Goal: Task Accomplishment & Management: Use online tool/utility

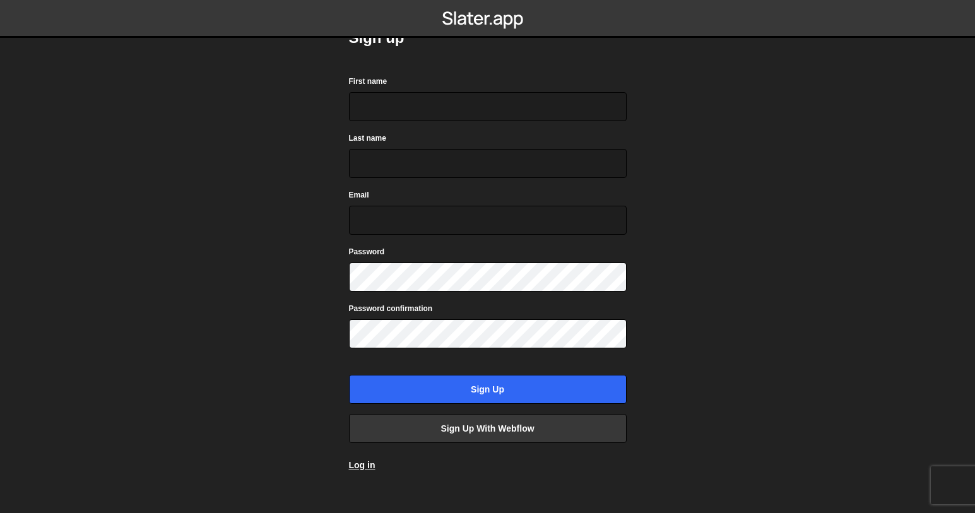
scroll to position [44, 0]
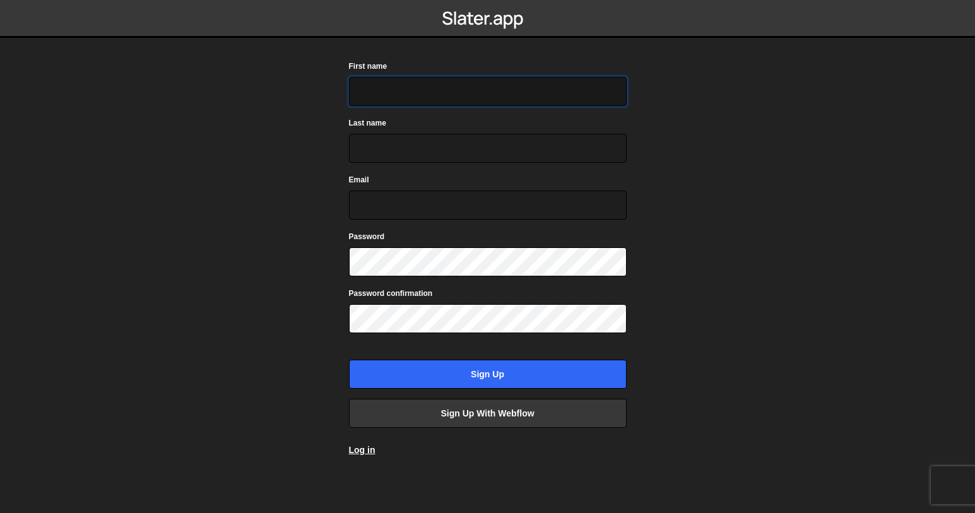
click at [452, 95] on input "First name" at bounding box center [488, 91] width 278 height 29
type input "Breelance"
click at [419, 144] on input "Last name" at bounding box center [488, 148] width 278 height 29
type input "Technologies"
click at [406, 202] on input "Email" at bounding box center [488, 205] width 278 height 29
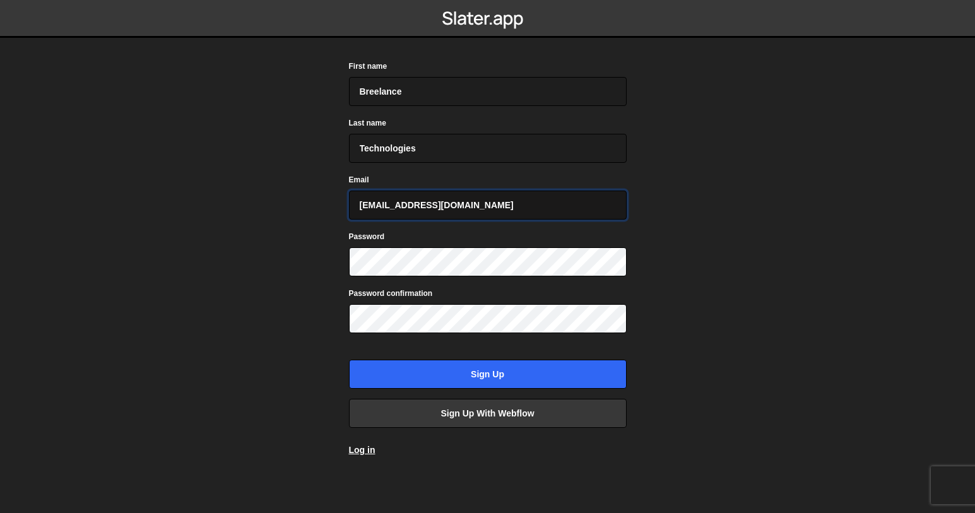
type input "hello@breelance.com"
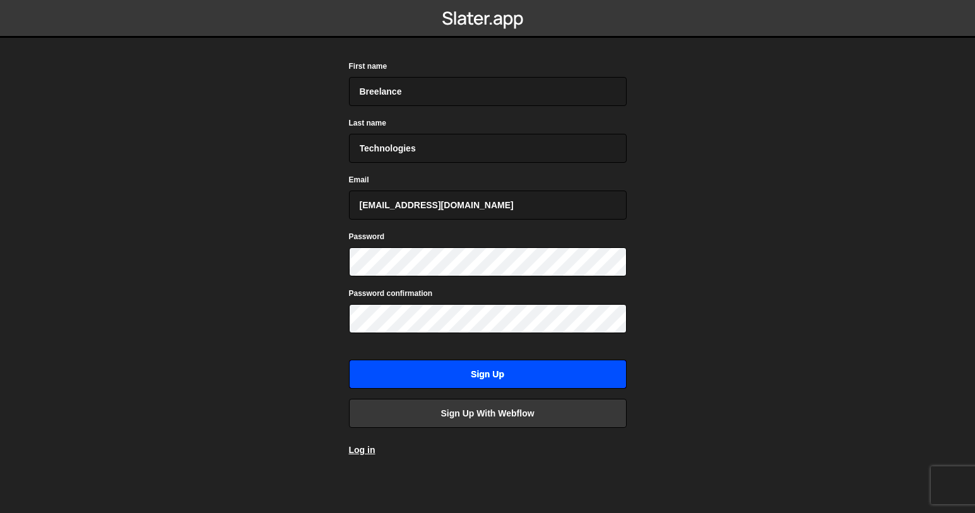
click at [452, 372] on input "Sign up" at bounding box center [488, 374] width 278 height 29
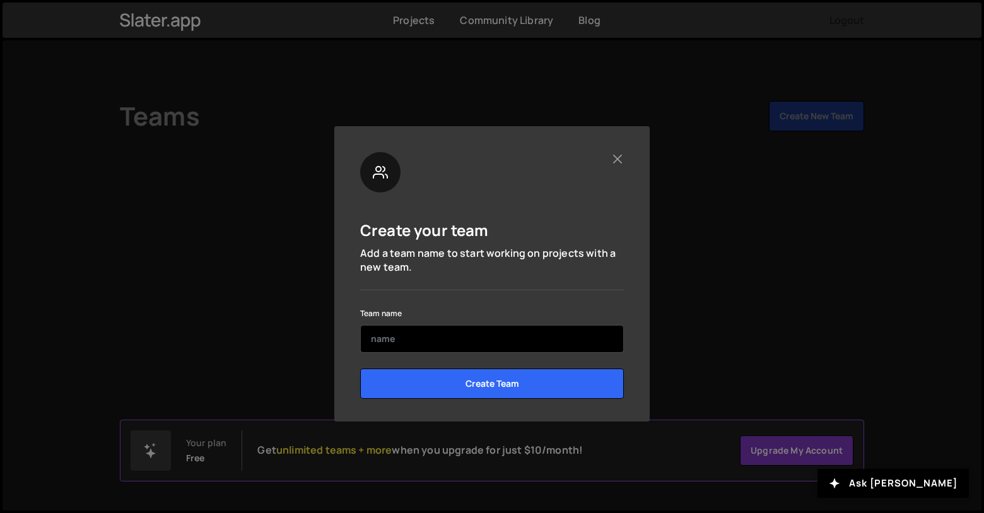
click at [452, 343] on input "text" at bounding box center [492, 339] width 264 height 28
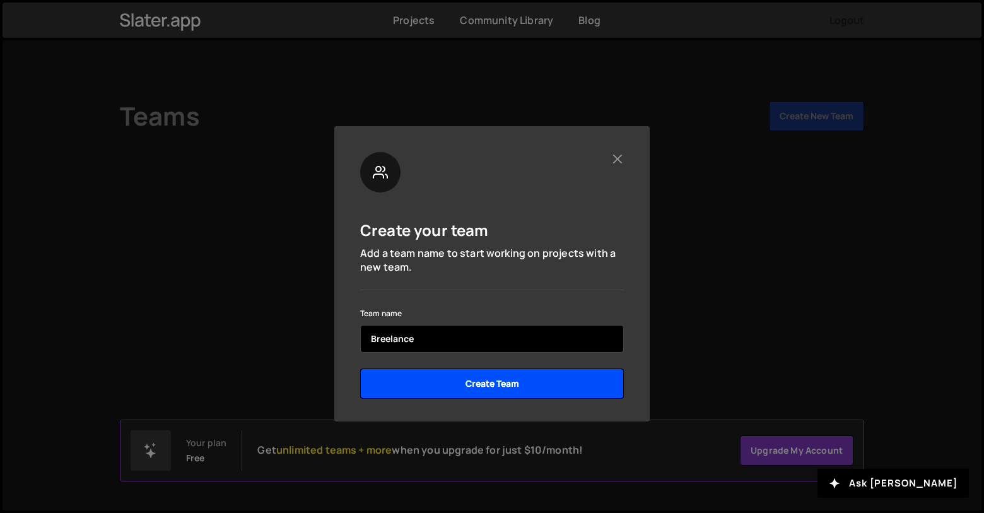
type input "Breelance"
click at [491, 379] on input "Create Team" at bounding box center [492, 383] width 264 height 30
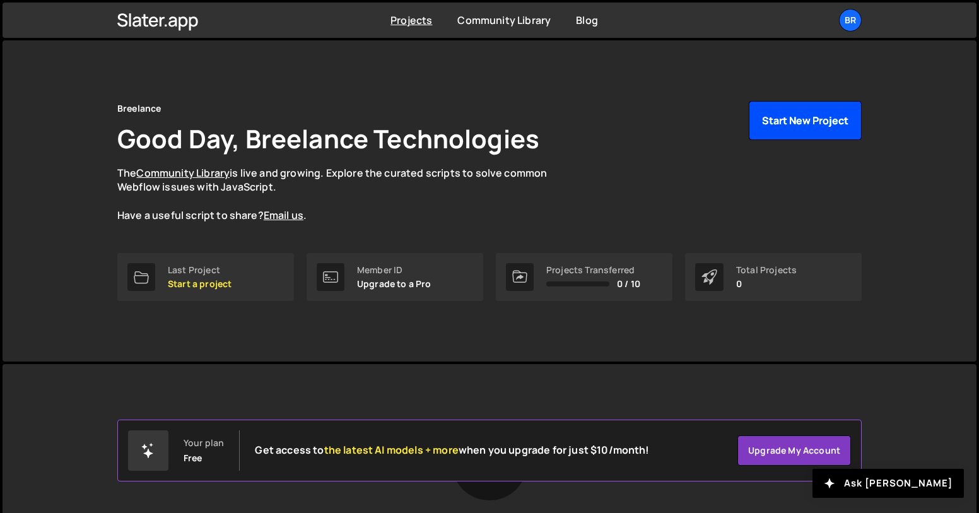
click at [780, 138] on button "Start New Project" at bounding box center [805, 120] width 113 height 39
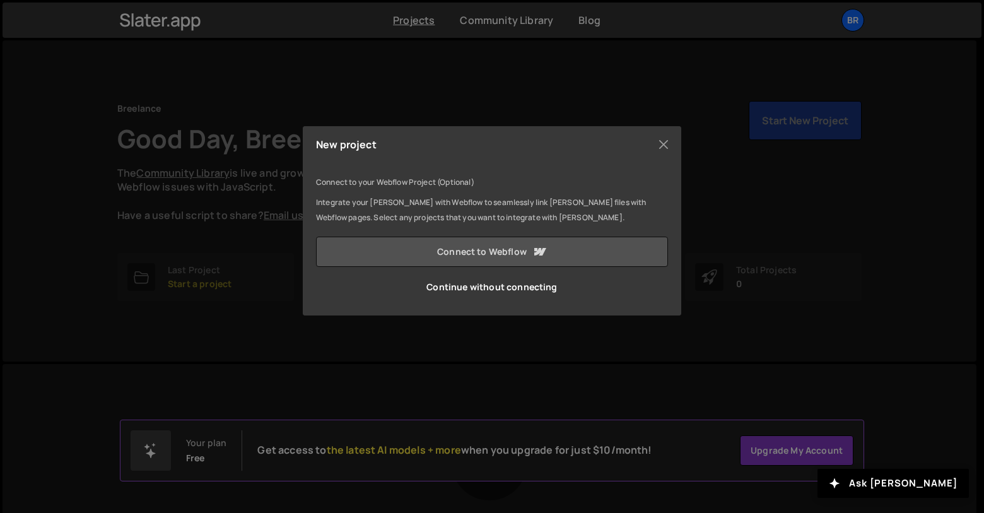
click at [515, 254] on link "Connect to Webflow" at bounding box center [492, 252] width 352 height 30
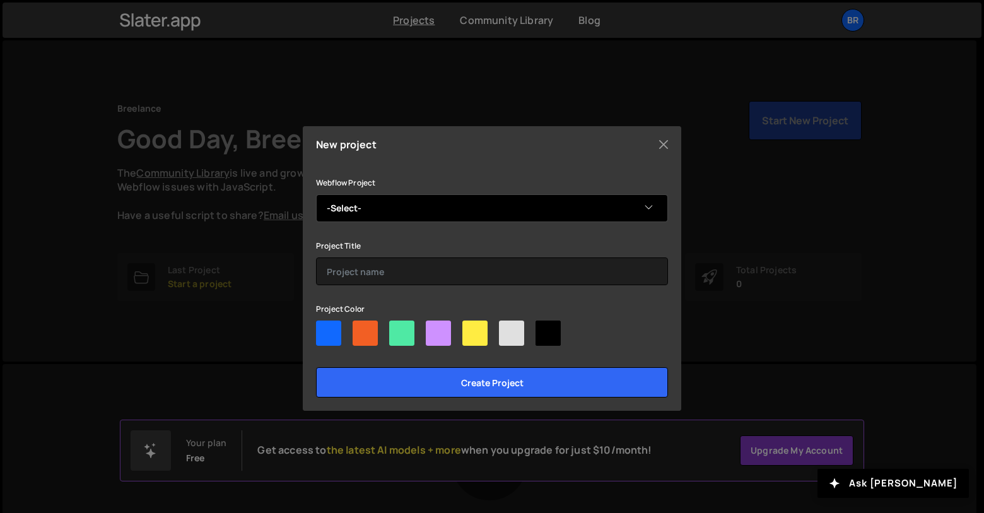
click at [650, 202] on select "-Select- Breelance's Microsite wurrkout Breelance Site V2 Verdant Group Verdant…" at bounding box center [492, 208] width 352 height 28
select select "6875509aa7f954541da1eea4"
click at [316, 194] on select "-Select- Breelance's Microsite wurrkout Breelance Site V2 Verdant Group Verdant…" at bounding box center [492, 208] width 352 height 28
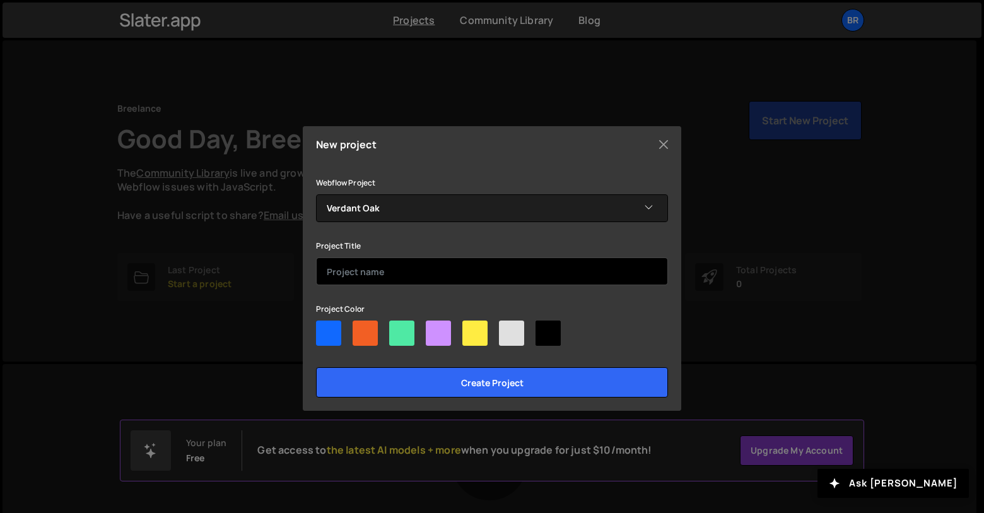
click at [592, 273] on input "text" at bounding box center [492, 271] width 352 height 28
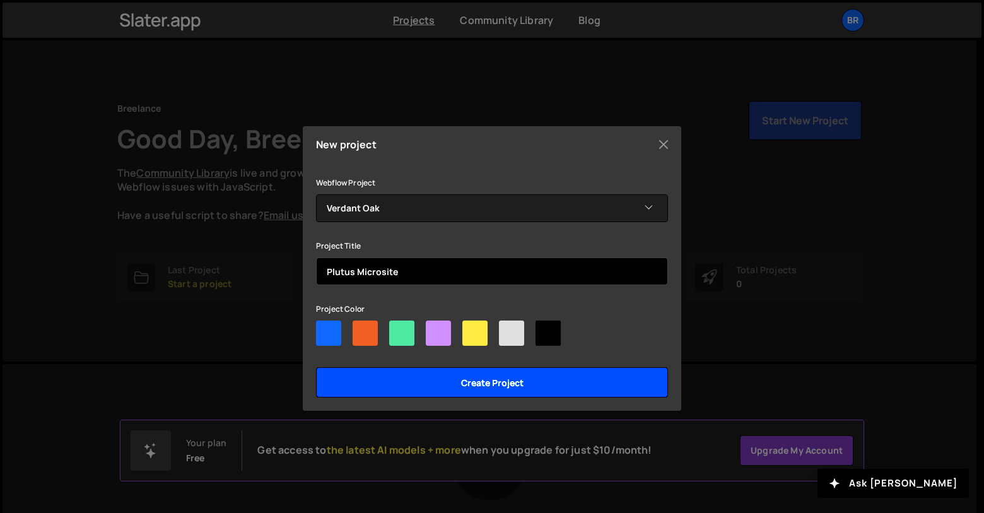
type input "Plutus Microsite"
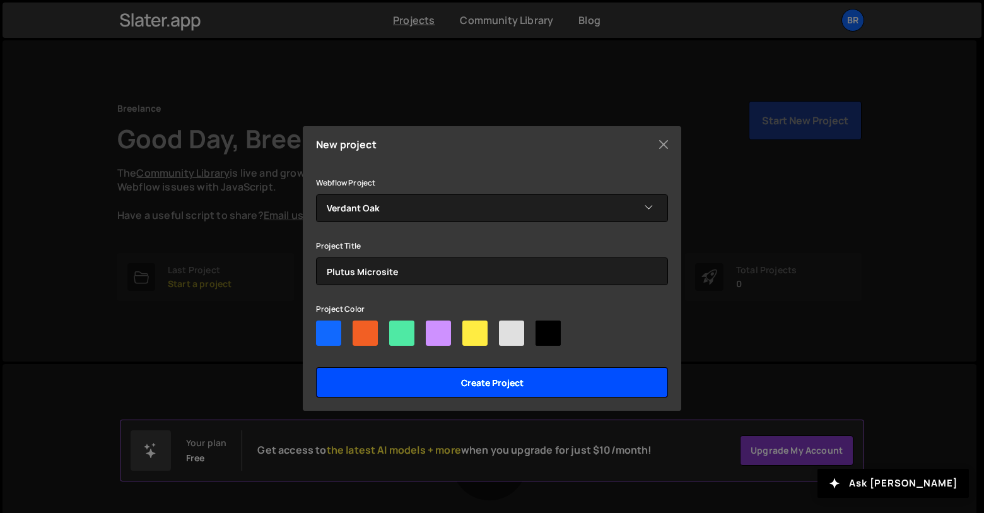
drag, startPoint x: 529, startPoint y: 380, endPoint x: 519, endPoint y: 350, distance: 31.9
click at [520, 351] on div "Webflow Project -Select- Breelance's Microsite wurrkout Breelance Site V2 Verda…" at bounding box center [492, 286] width 352 height 223
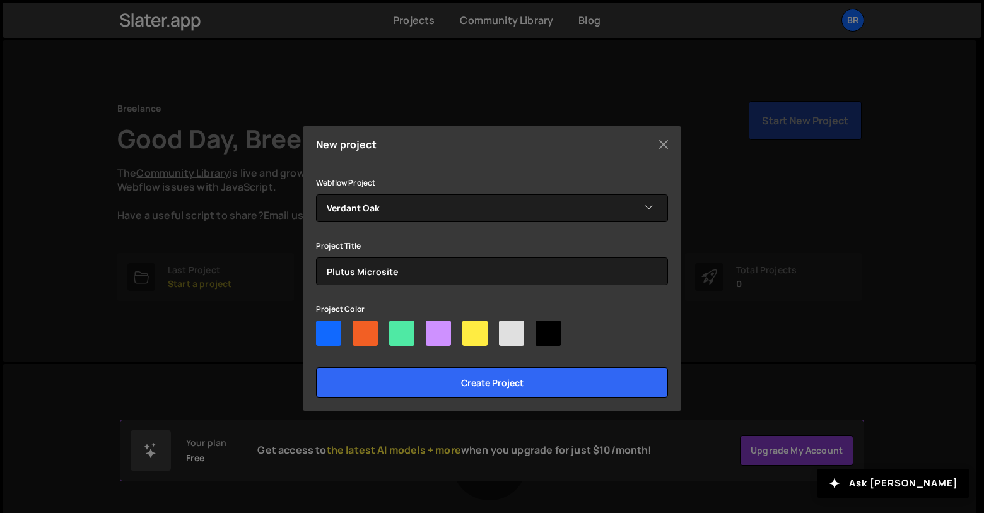
click at [517, 341] on div at bounding box center [511, 333] width 25 height 25
click at [507, 329] on input"] "radio" at bounding box center [503, 325] width 8 height 8
radio input"] "true"
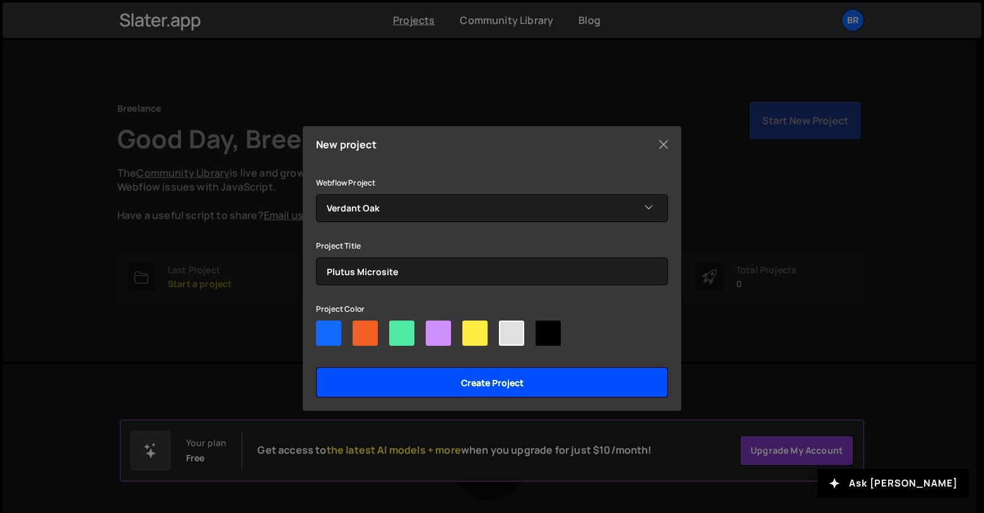
click at [506, 386] on input "Create project" at bounding box center [492, 382] width 352 height 30
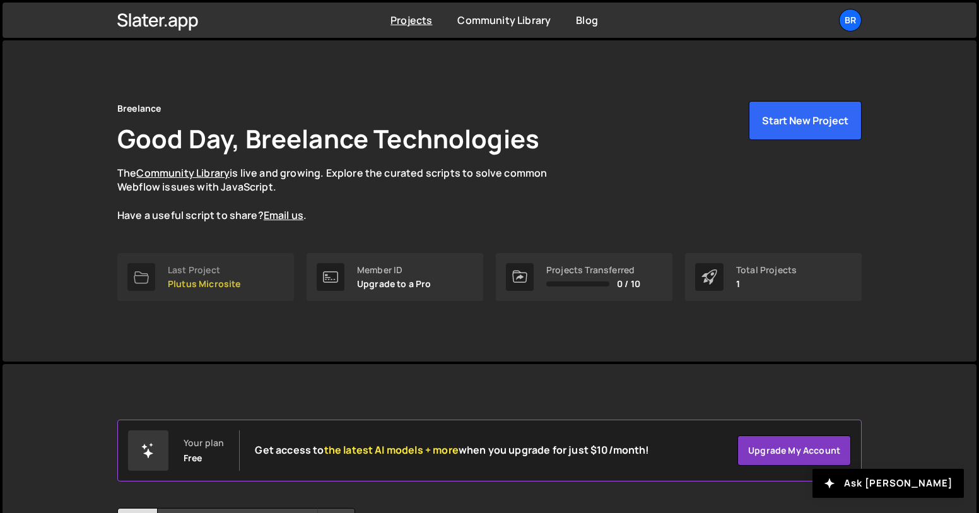
click at [226, 287] on p "Plutus Microsite" at bounding box center [204, 284] width 73 height 10
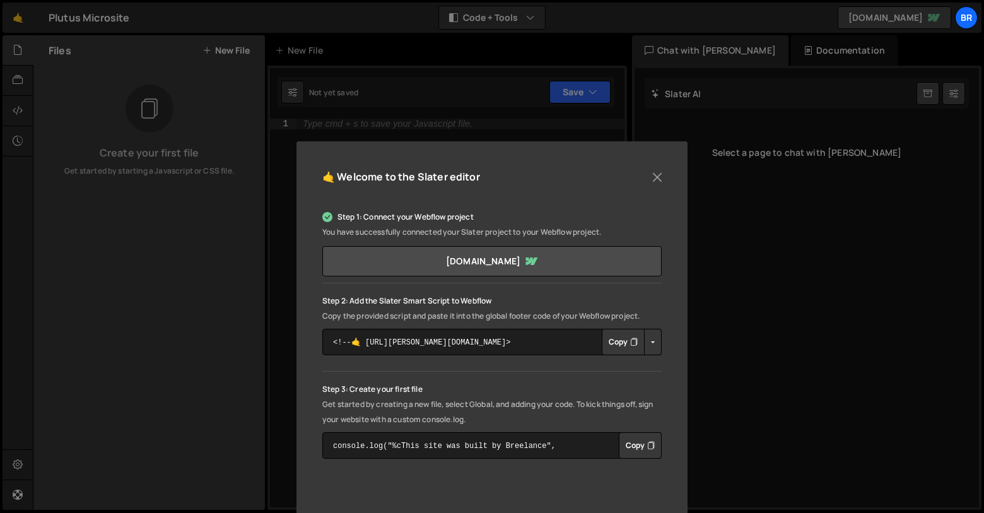
click at [615, 343] on button "Copy" at bounding box center [623, 342] width 43 height 26
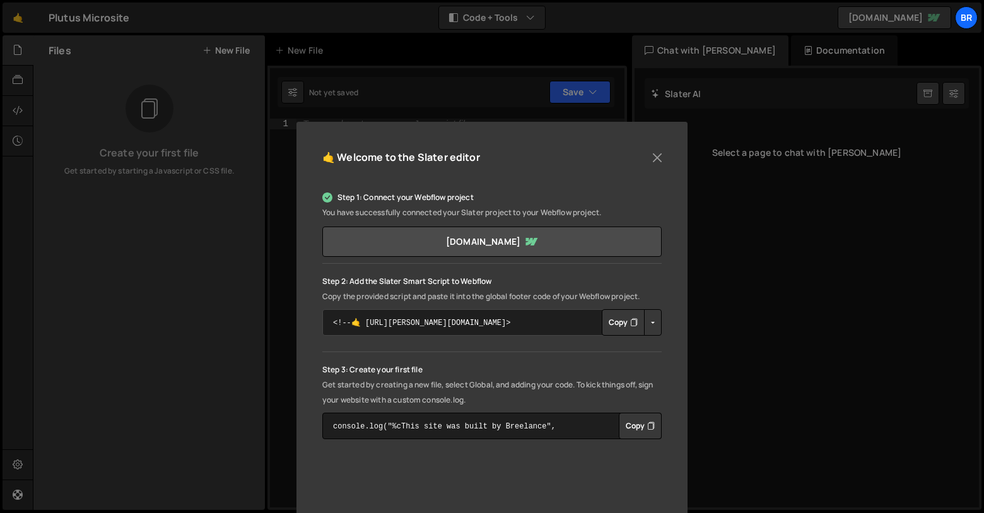
scroll to position [21, 0]
click at [544, 427] on textarea "console.log("%cThis site was built by Breelance", "background:blue;color:#fff;p…" at bounding box center [491, 424] width 339 height 26
click at [399, 425] on textarea "console.log("%cThis site was built by Breelance", "background:blue;color:#fff;p…" at bounding box center [491, 424] width 339 height 26
drag, startPoint x: 528, startPoint y: 426, endPoint x: 428, endPoint y: 423, distance: 99.7
click at [428, 423] on textarea "console.log("%cThis site was built by Breelance", "background:blue;color:#fff;p…" at bounding box center [491, 424] width 339 height 26
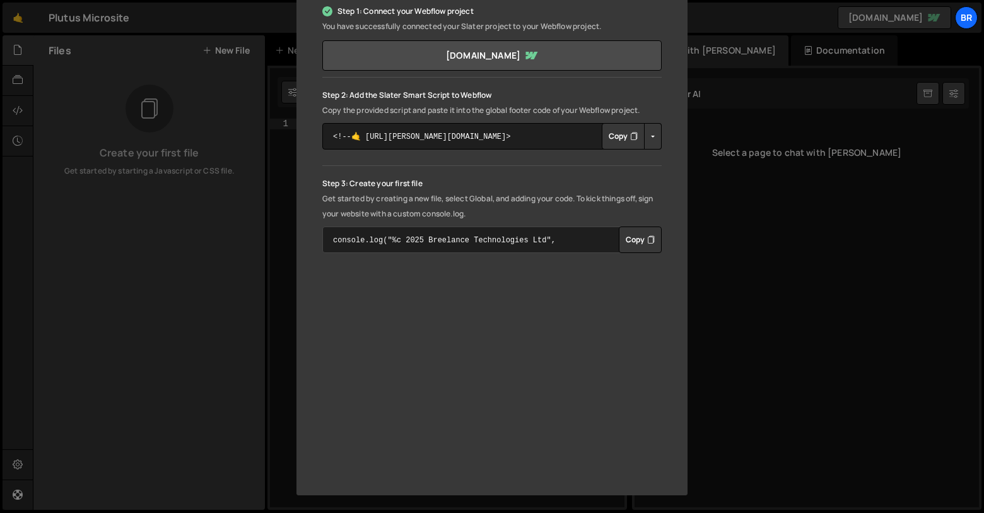
scroll to position [201, 0]
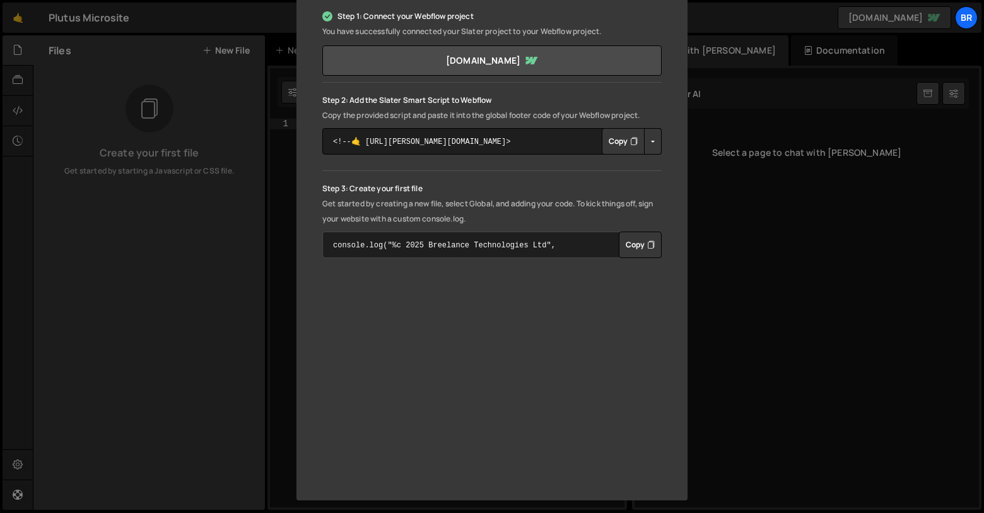
type textarea "console.log("%c 2025 Breelance Technologies Ltd", "background:blue;color:#fff;p…"
click at [68, 186] on div "🤙 Welcome to the [PERSON_NAME] editor Step 1: Connect your Webflow project You …" at bounding box center [492, 256] width 984 height 513
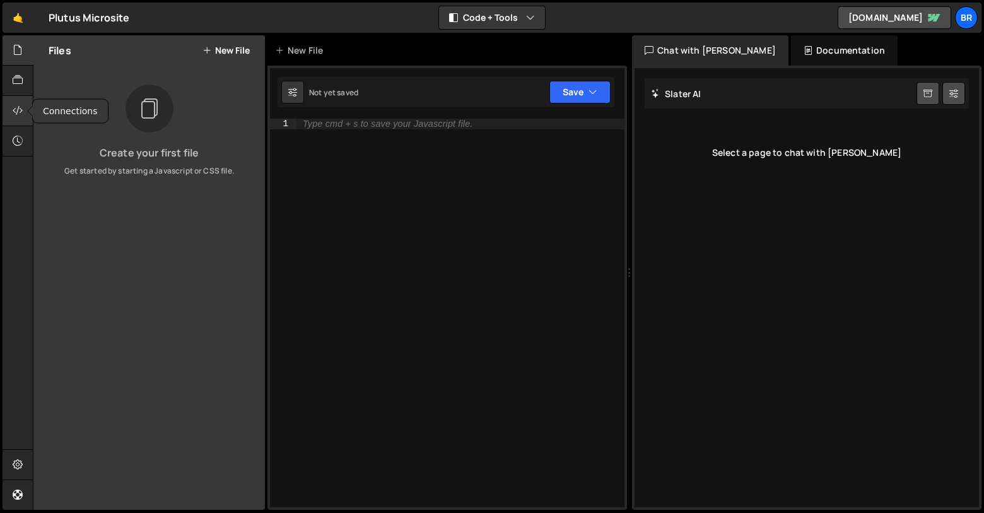
click at [20, 115] on icon at bounding box center [18, 110] width 10 height 14
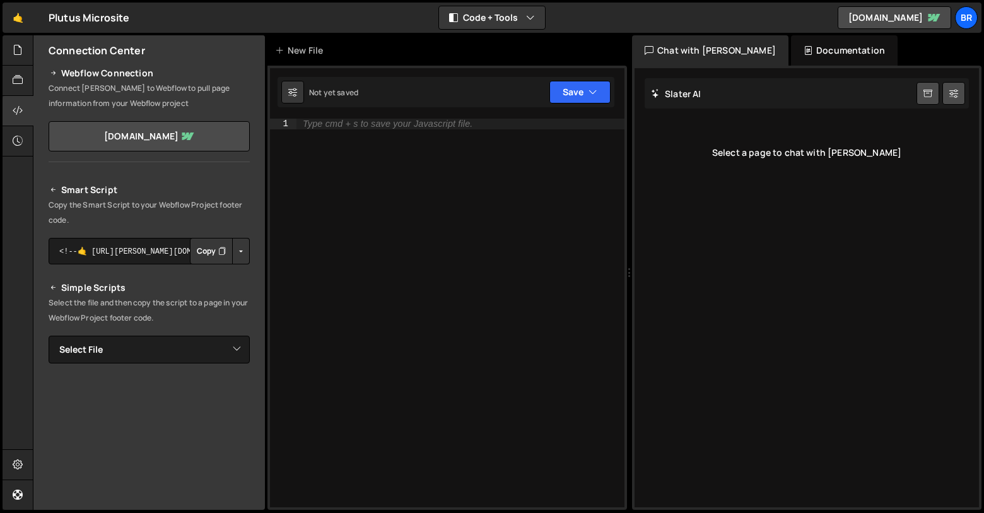
scroll to position [0, 0]
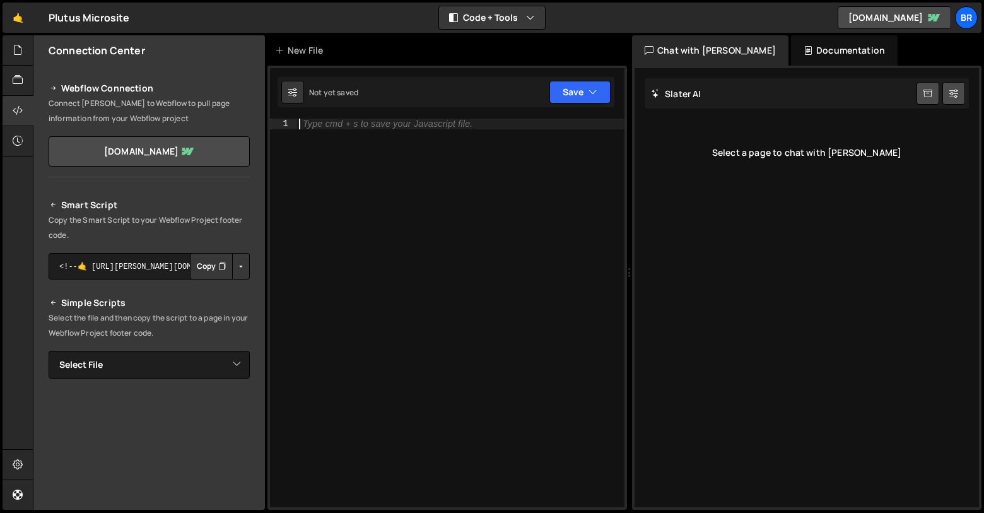
click at [372, 130] on div "Type cmd + s to save your Javascript file." at bounding box center [461, 323] width 328 height 409
paste textarea
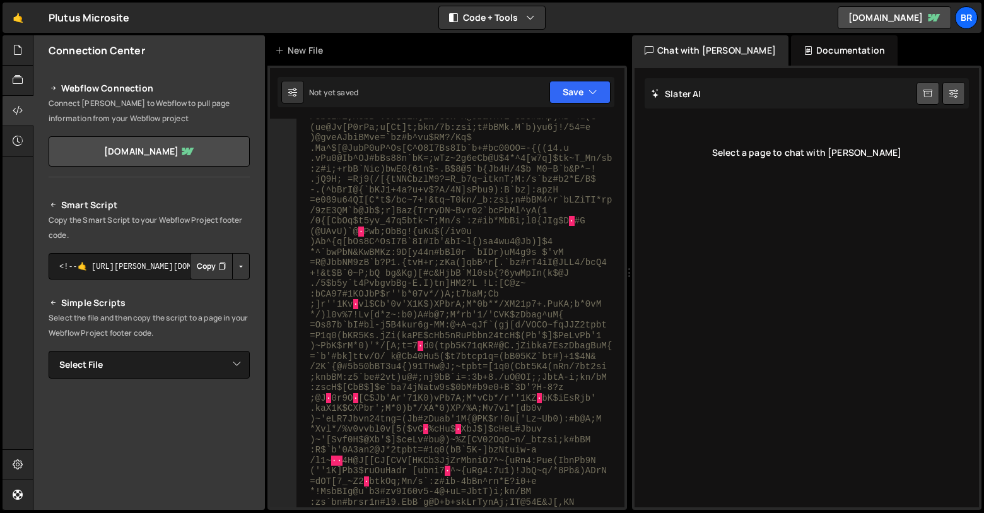
scroll to position [20286, 0]
click at [592, 89] on icon "button" at bounding box center [593, 92] width 9 height 13
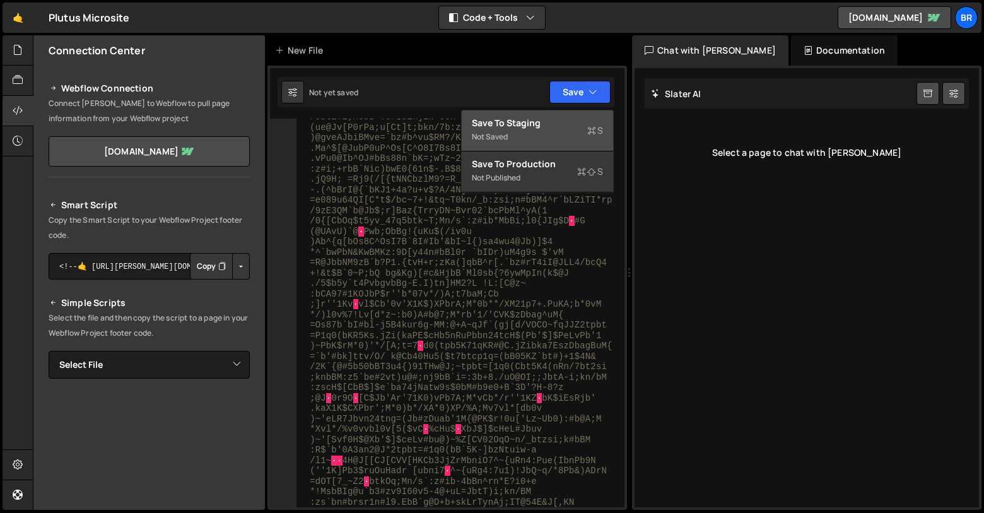
click at [555, 122] on div "Save to Staging S" at bounding box center [537, 123] width 131 height 13
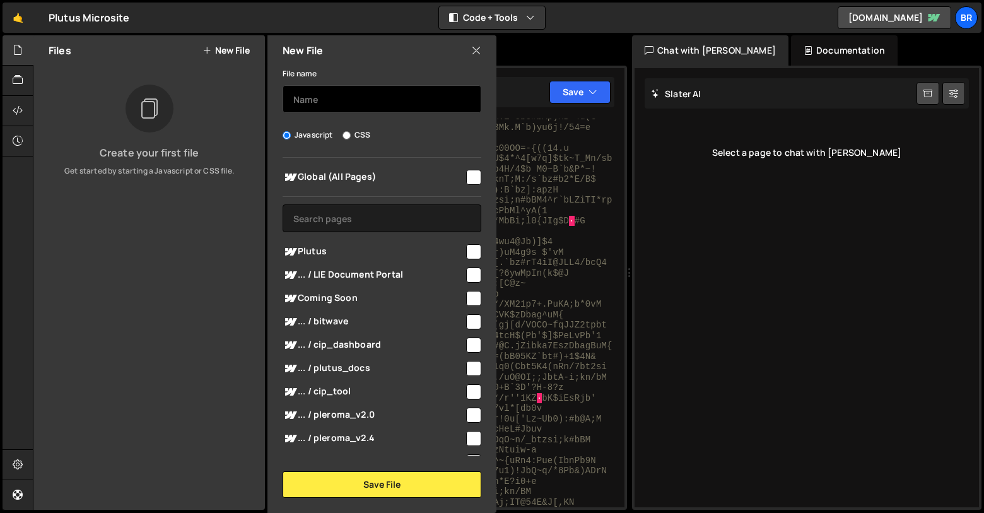
click at [378, 97] on input "text" at bounding box center [382, 99] width 199 height 28
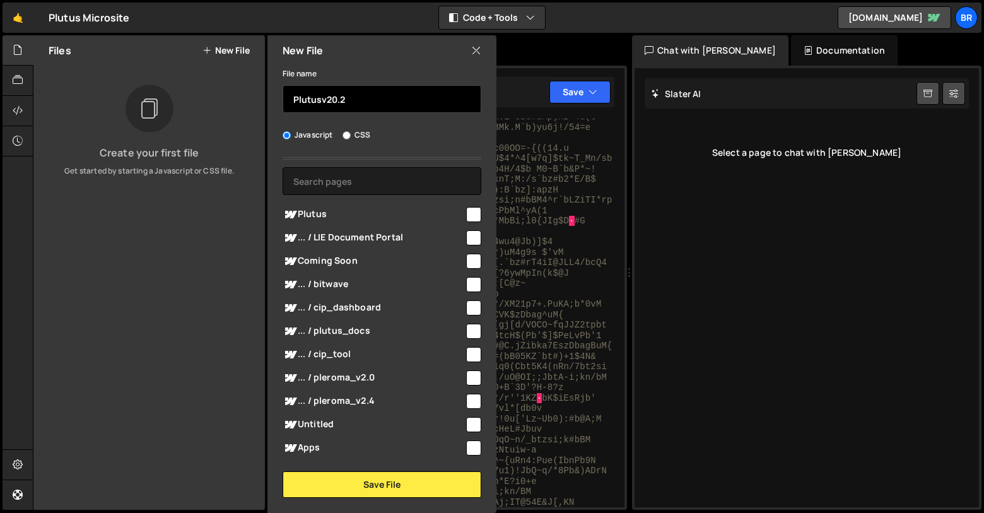
scroll to position [41, 0]
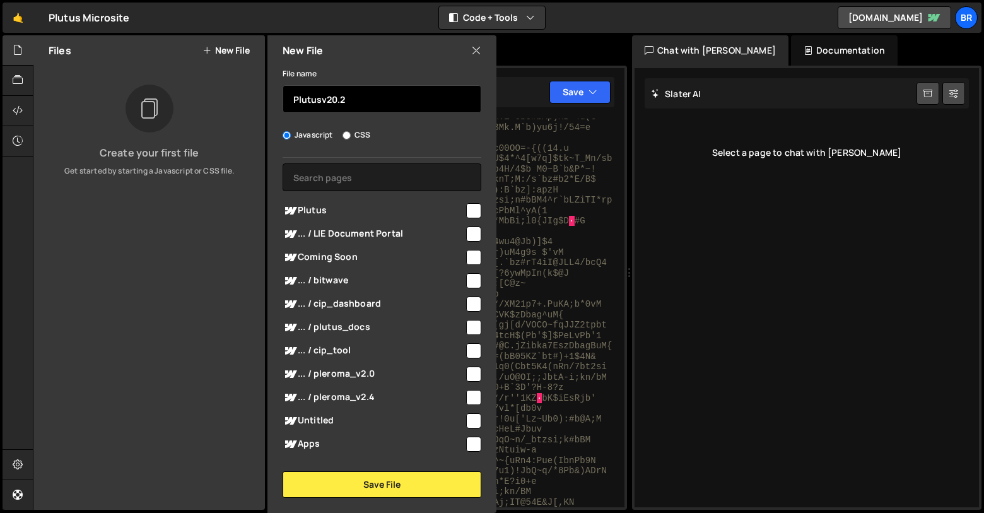
type input "Plutusv20.2"
click at [466, 211] on input "checkbox" at bounding box center [473, 210] width 15 height 15
checkbox input "true"
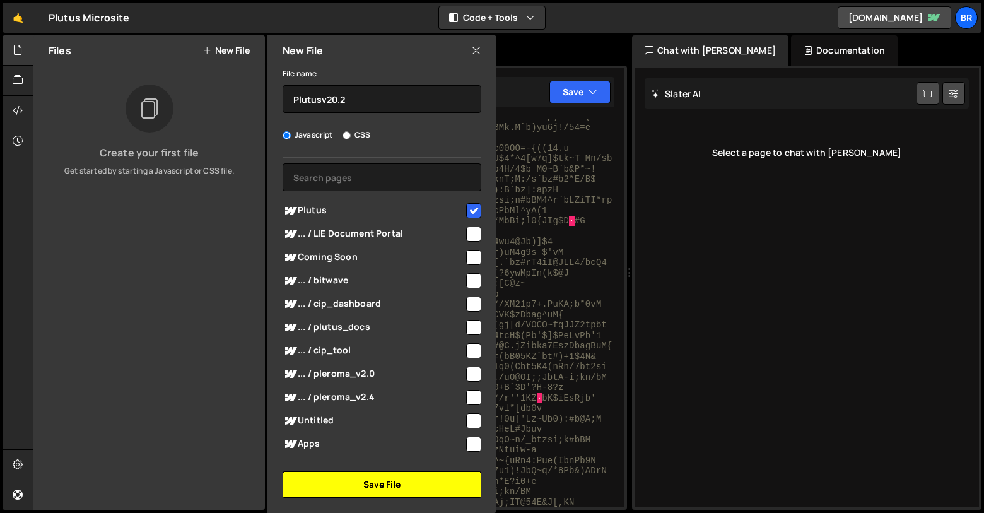
click at [389, 490] on button "Save File" at bounding box center [382, 484] width 199 height 26
click at [390, 485] on button "Save File" at bounding box center [382, 484] width 199 height 26
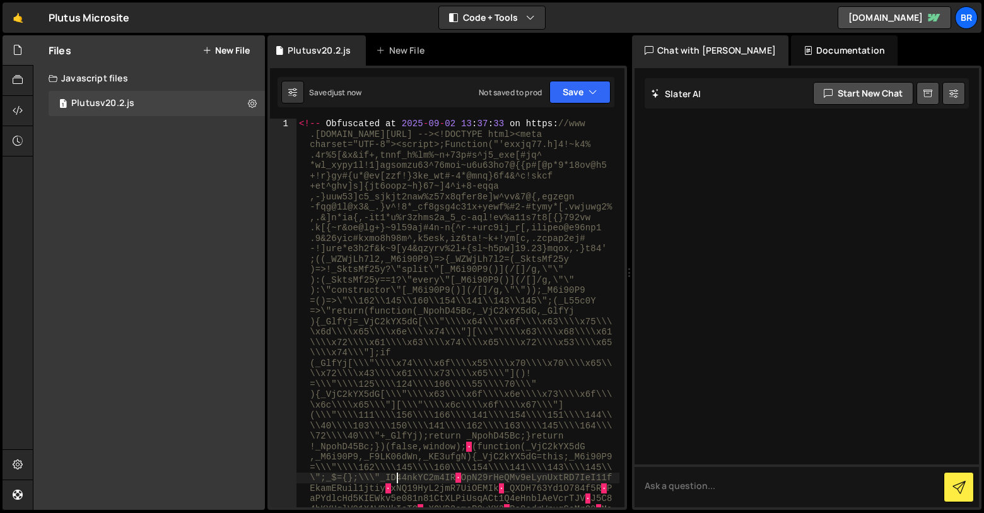
click at [416, 49] on div "Plutusv20.2.js" at bounding box center [420, 50] width 63 height 13
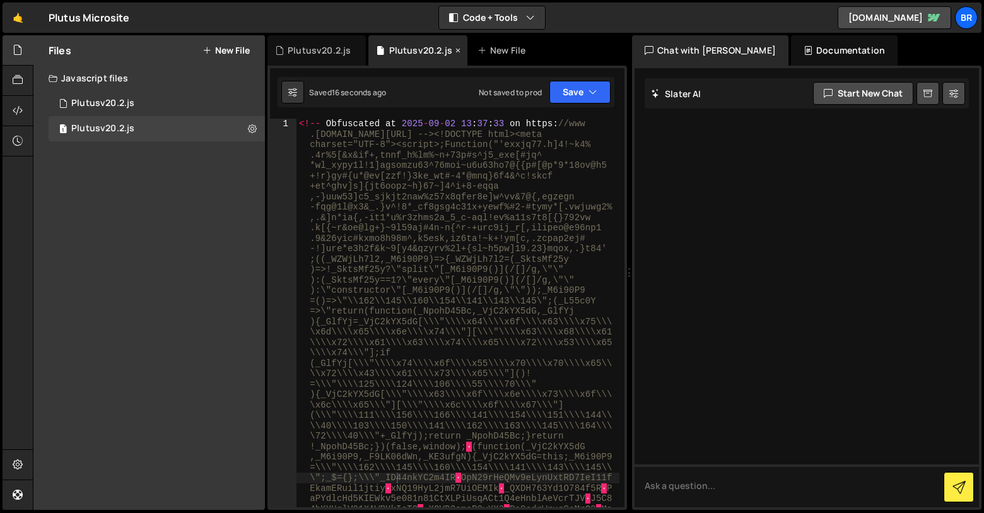
click at [456, 49] on icon at bounding box center [458, 50] width 9 height 13
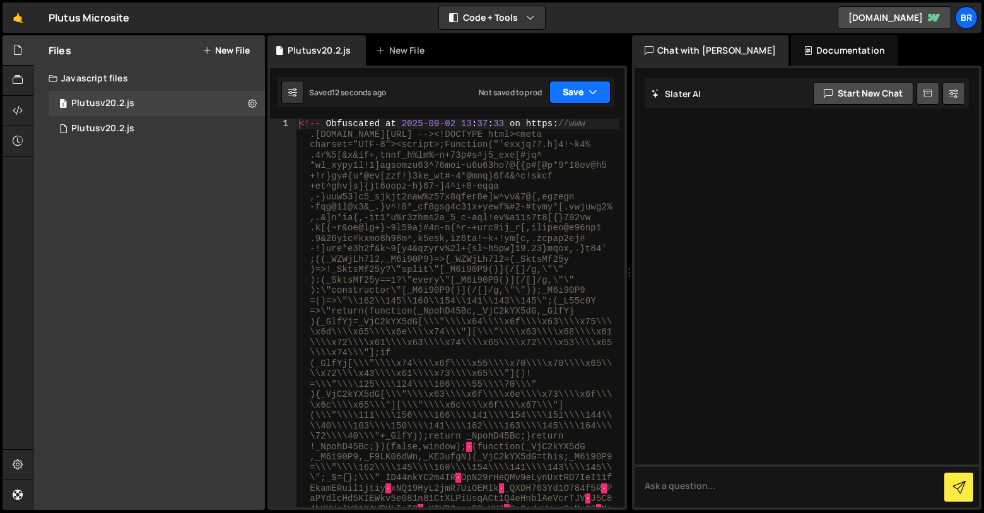
click at [568, 98] on button "Save" at bounding box center [580, 92] width 61 height 23
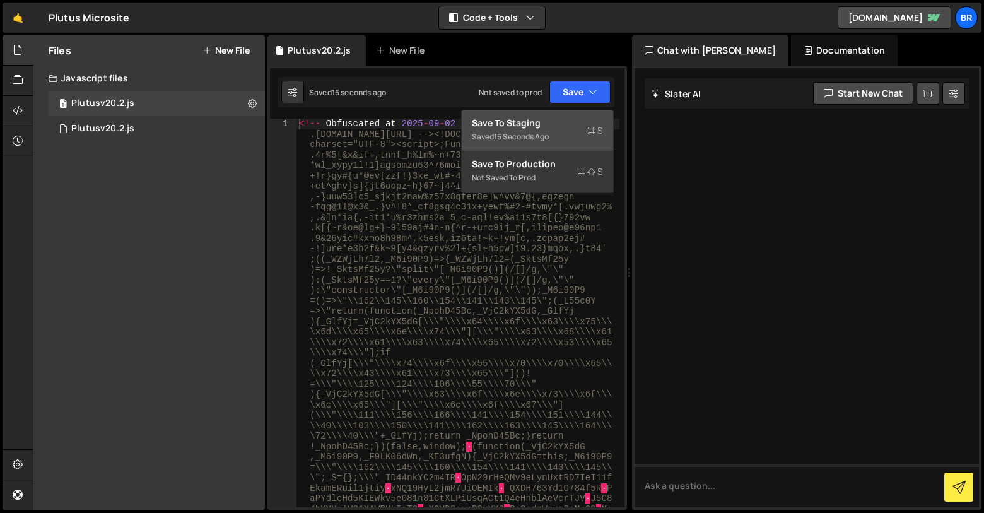
click at [543, 122] on div "Save to Staging S" at bounding box center [537, 123] width 131 height 13
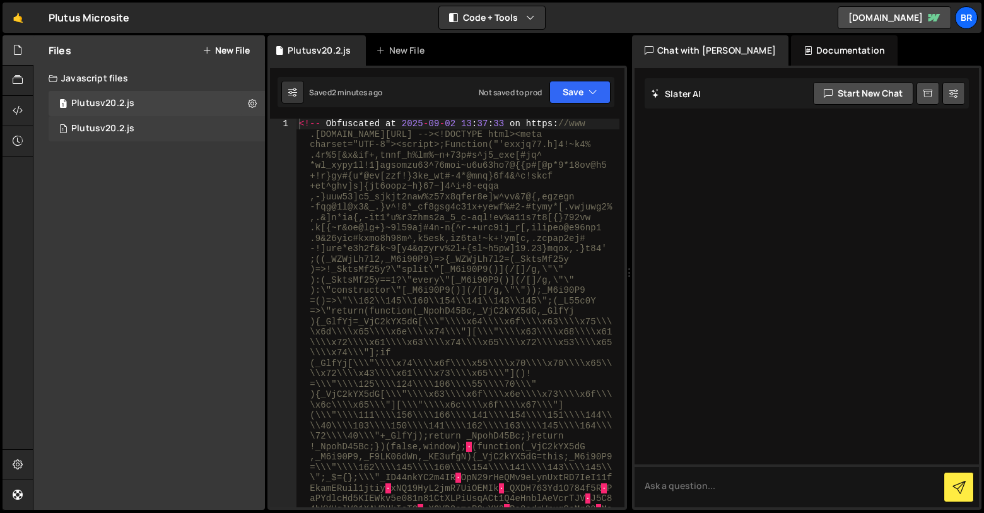
click at [148, 129] on div "1 Plutusv20.2.js 0" at bounding box center [157, 128] width 216 height 25
click at [136, 127] on div "1 Plutusv20.2.js 0" at bounding box center [157, 128] width 216 height 25
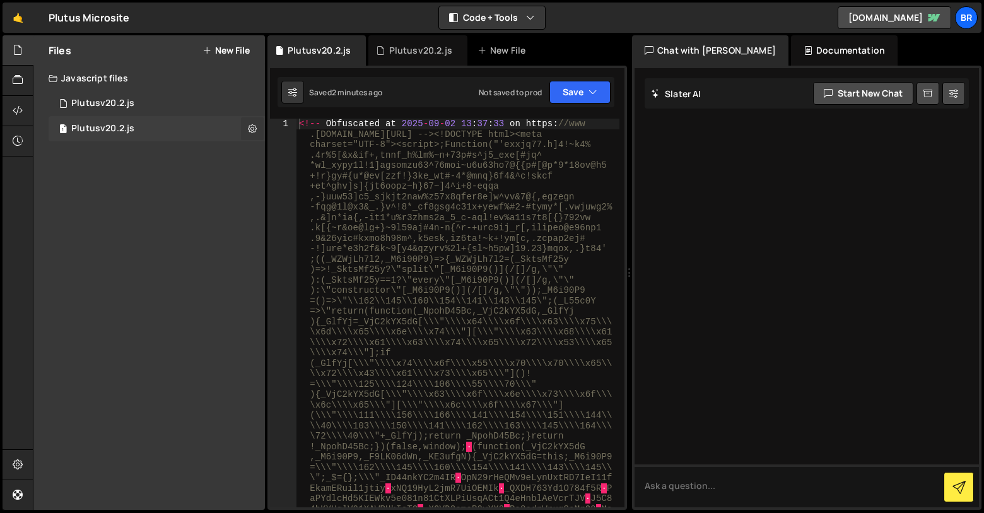
click at [249, 131] on icon at bounding box center [252, 128] width 9 height 12
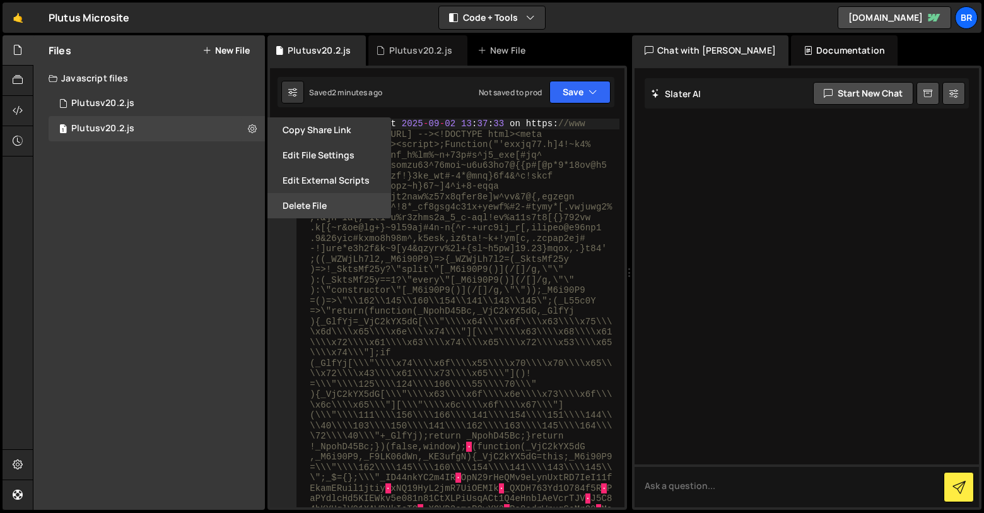
click at [298, 208] on button "Delete File" at bounding box center [330, 205] width 124 height 25
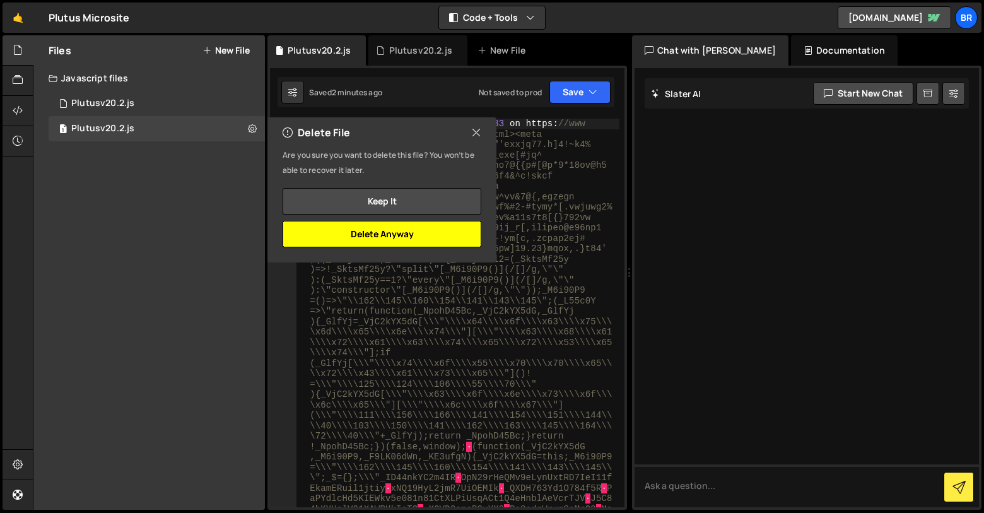
click at [352, 238] on button "Delete Anyway" at bounding box center [382, 234] width 199 height 26
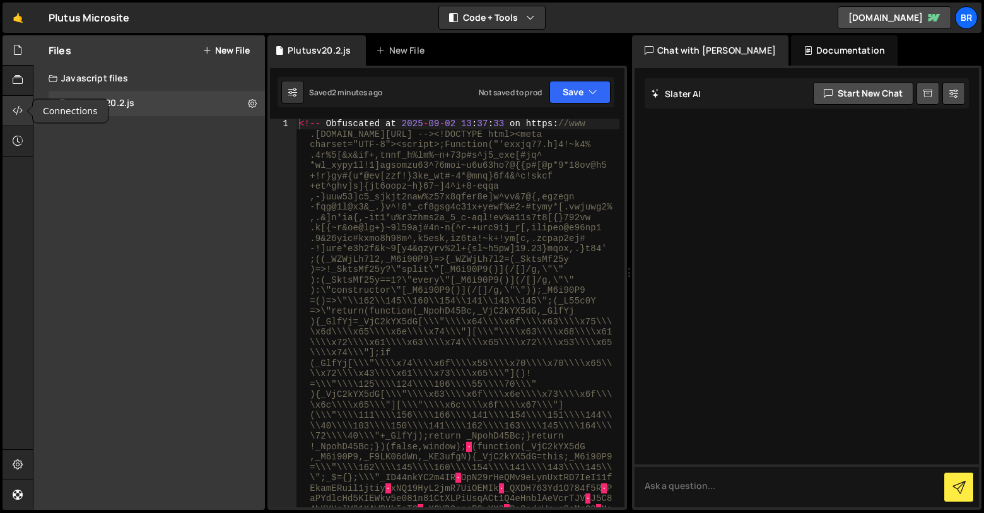
click at [18, 105] on icon at bounding box center [18, 110] width 10 height 14
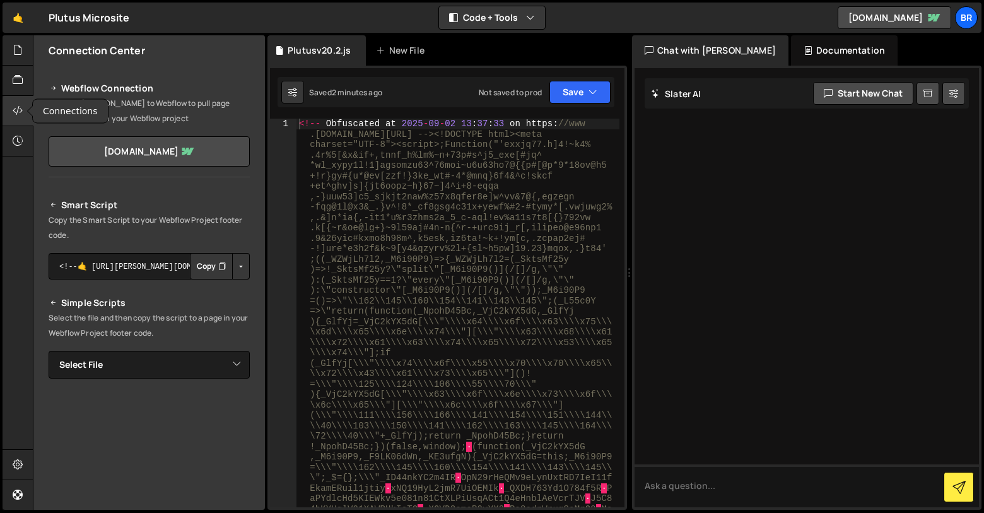
click at [18, 105] on icon at bounding box center [18, 110] width 10 height 14
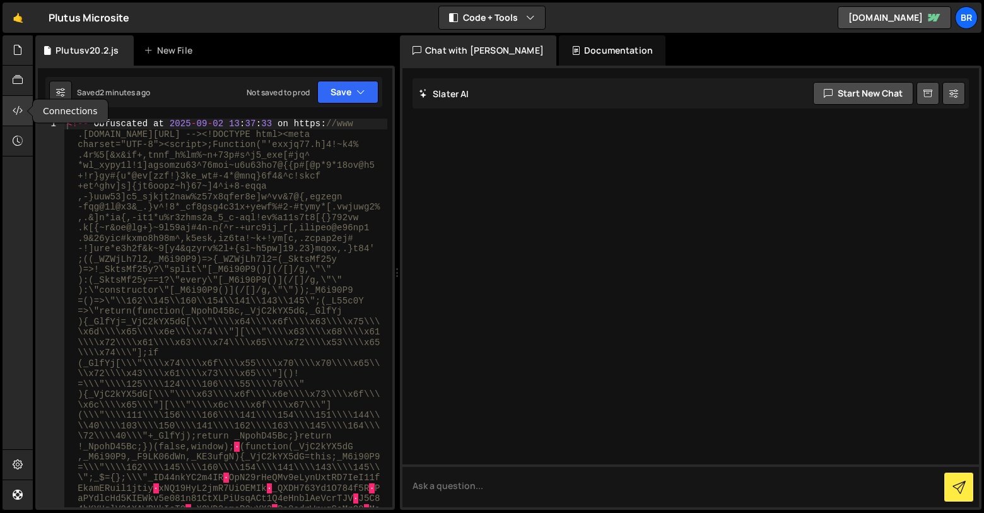
click at [18, 115] on icon at bounding box center [18, 110] width 10 height 14
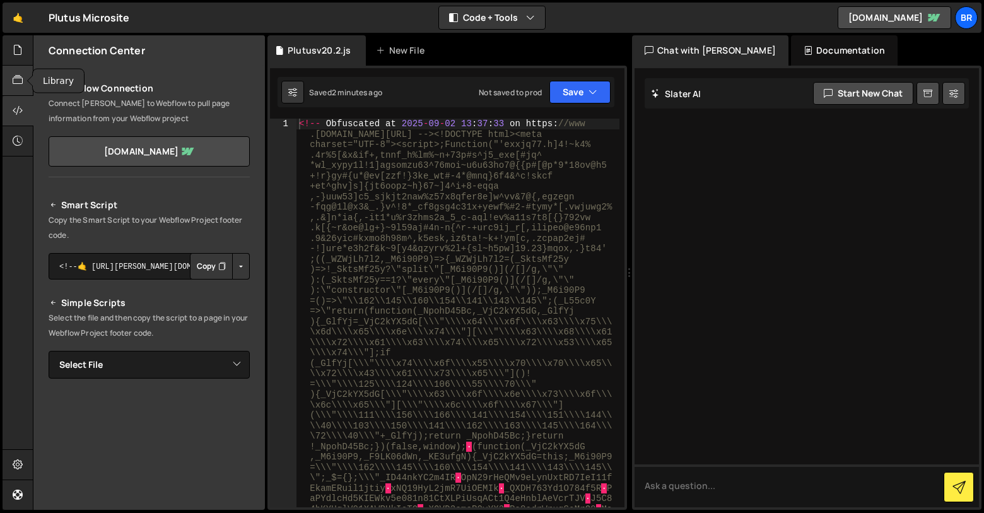
click at [18, 73] on icon at bounding box center [18, 80] width 10 height 14
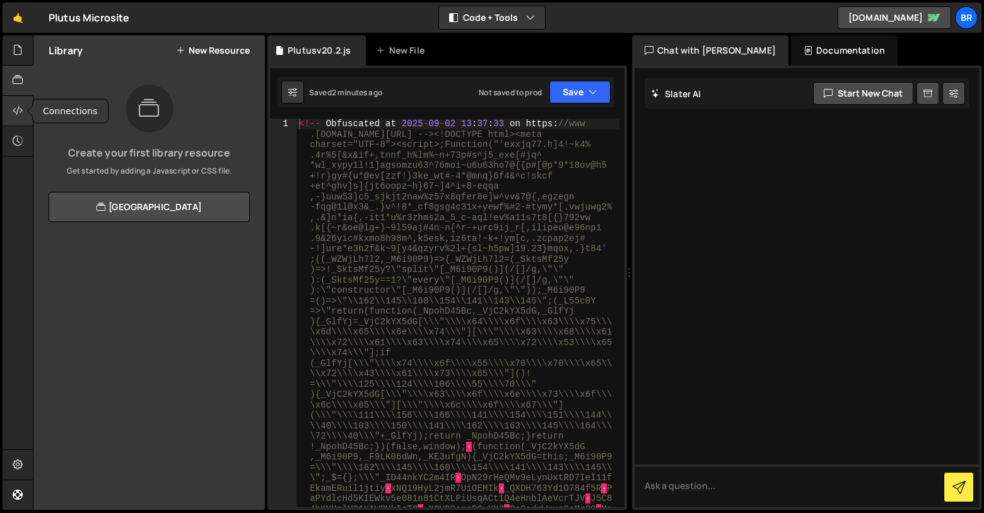
click at [18, 106] on icon at bounding box center [18, 110] width 10 height 14
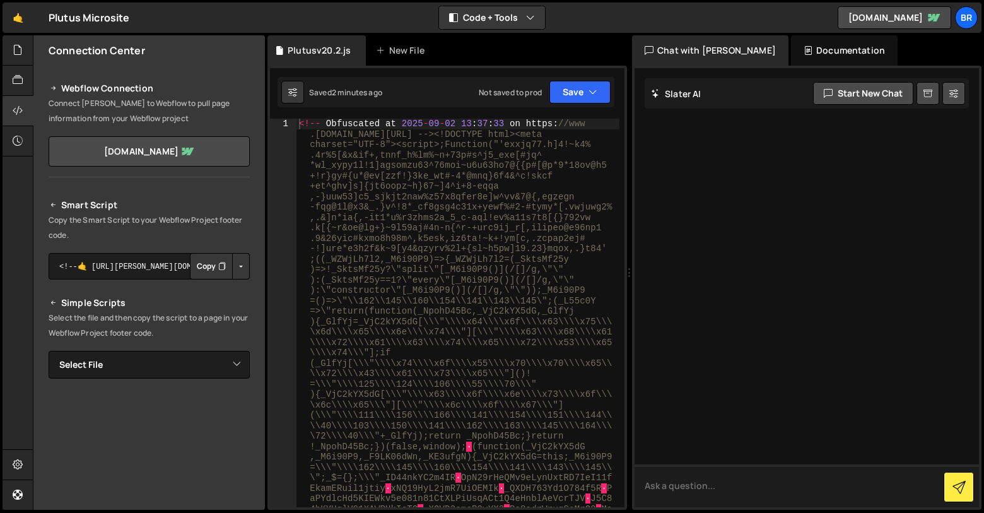
click at [710, 491] on textarea at bounding box center [807, 485] width 344 height 43
type textarea "add html embed code"
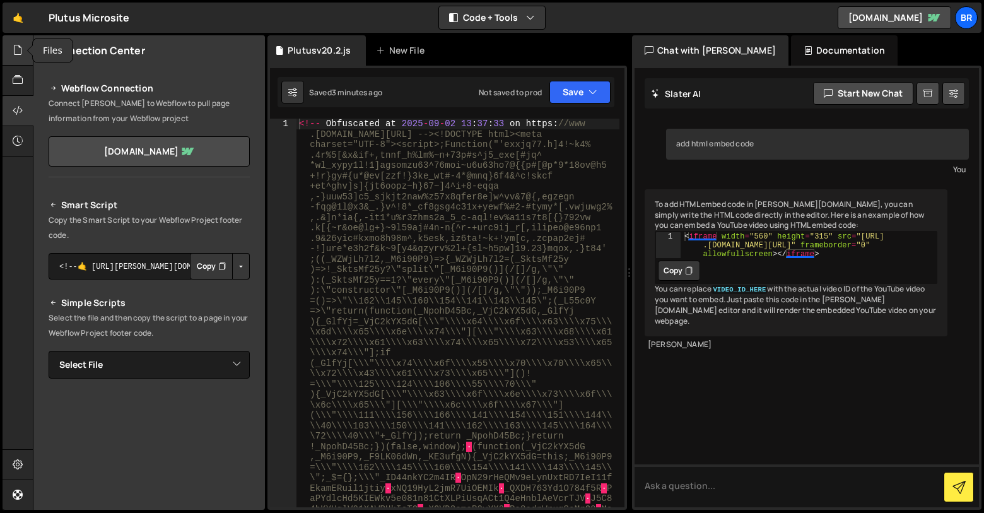
click at [22, 45] on icon at bounding box center [18, 50] width 10 height 14
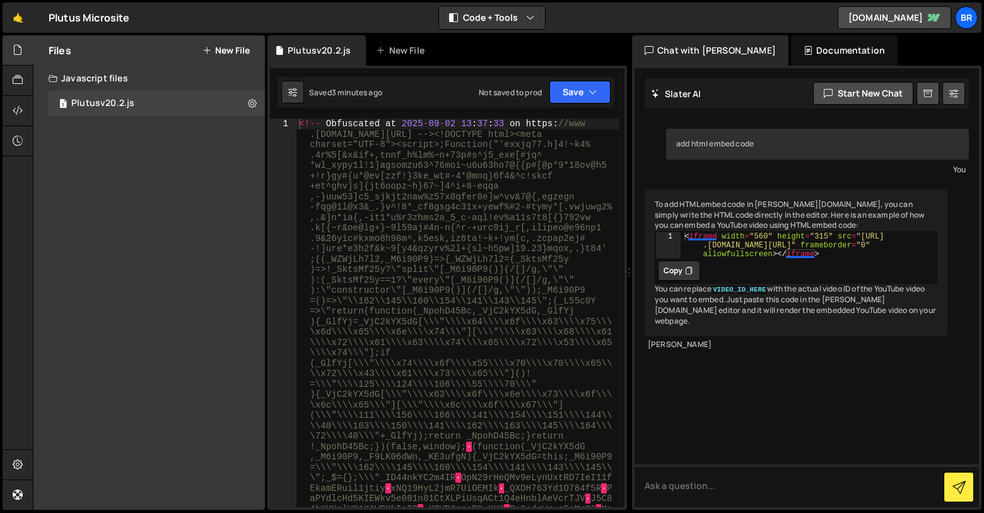
click at [223, 49] on button "New File" at bounding box center [226, 50] width 47 height 10
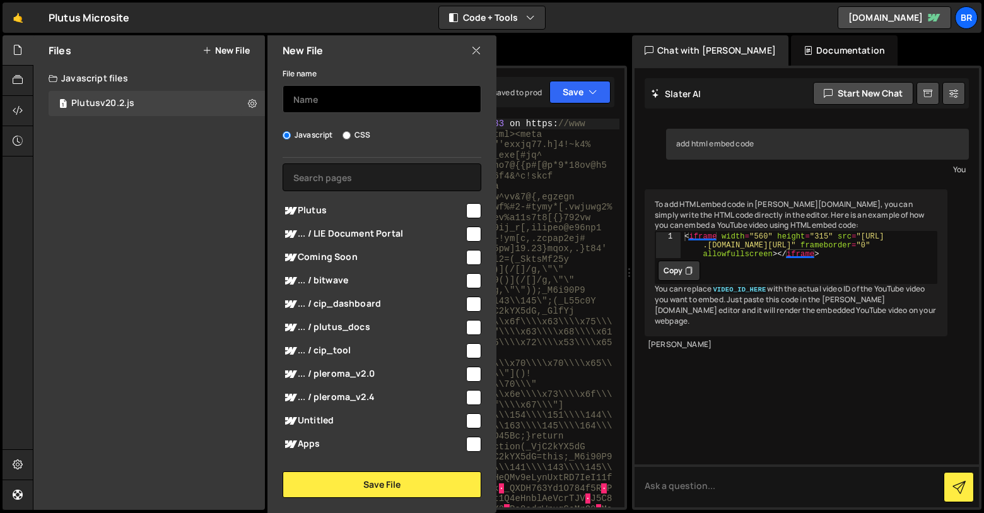
click at [326, 103] on input "text" at bounding box center [382, 99] width 199 height 28
click at [344, 139] on label "CSS" at bounding box center [357, 135] width 28 height 13
click at [344, 139] on input "CSS" at bounding box center [347, 135] width 8 height 8
radio input "true"
click at [285, 136] on input "Javascript" at bounding box center [287, 135] width 8 height 8
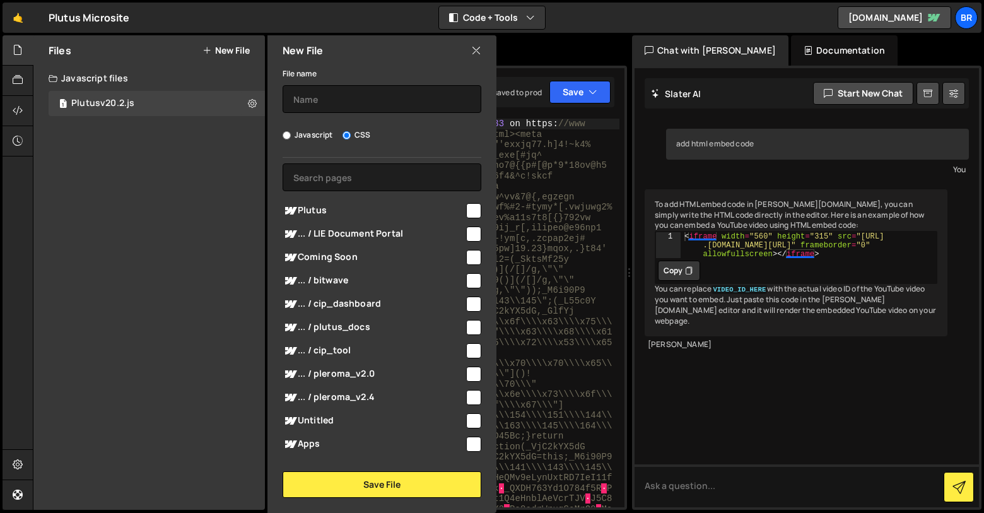
radio input "true"
click at [391, 100] on input "text" at bounding box center [382, 99] width 199 height 28
type input "Plutusv20.2.html"
click at [470, 211] on input "checkbox" at bounding box center [473, 210] width 15 height 15
checkbox input "true"
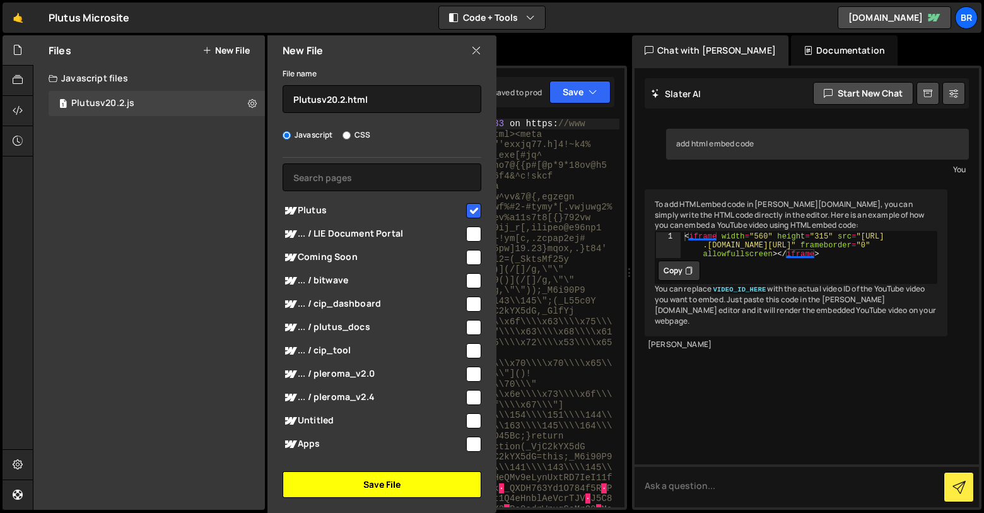
click at [367, 483] on button "Save File" at bounding box center [382, 484] width 199 height 26
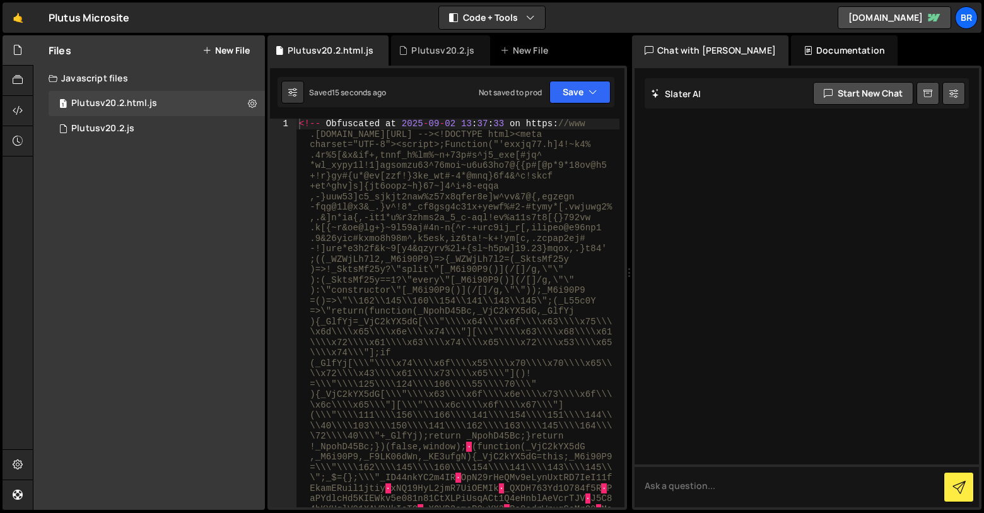
type textarea "<!-- Obfuscated at [DATE] 13:37:33 on [URL][DOMAIN_NAME] --><!DOCTYPE html><met…"
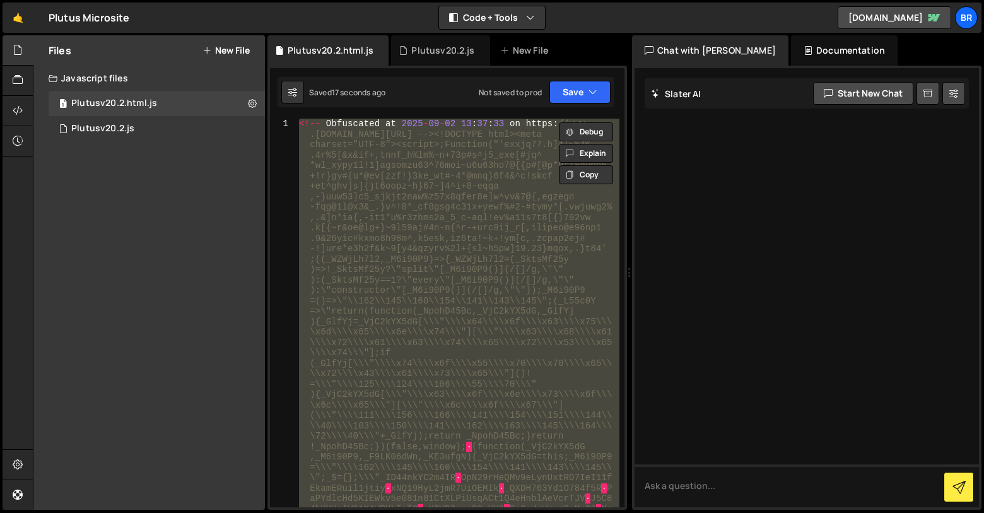
paste textarea
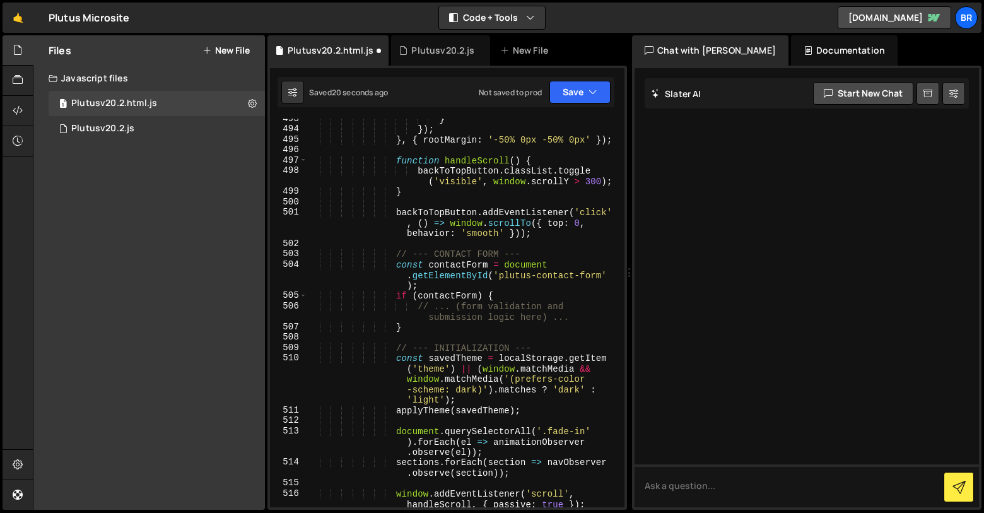
scroll to position [11510, 0]
click at [567, 98] on button "Save" at bounding box center [580, 92] width 61 height 23
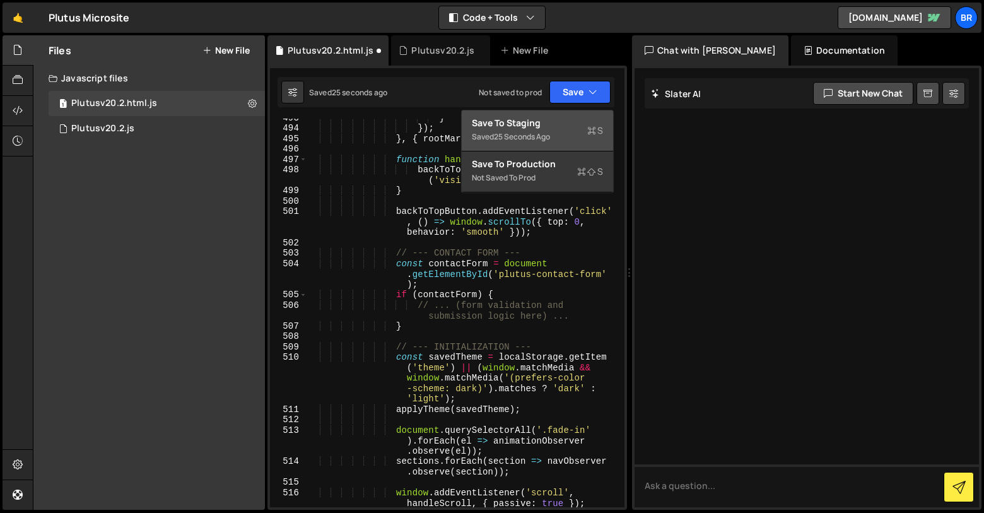
click at [539, 121] on div "Save to Staging S" at bounding box center [537, 123] width 131 height 13
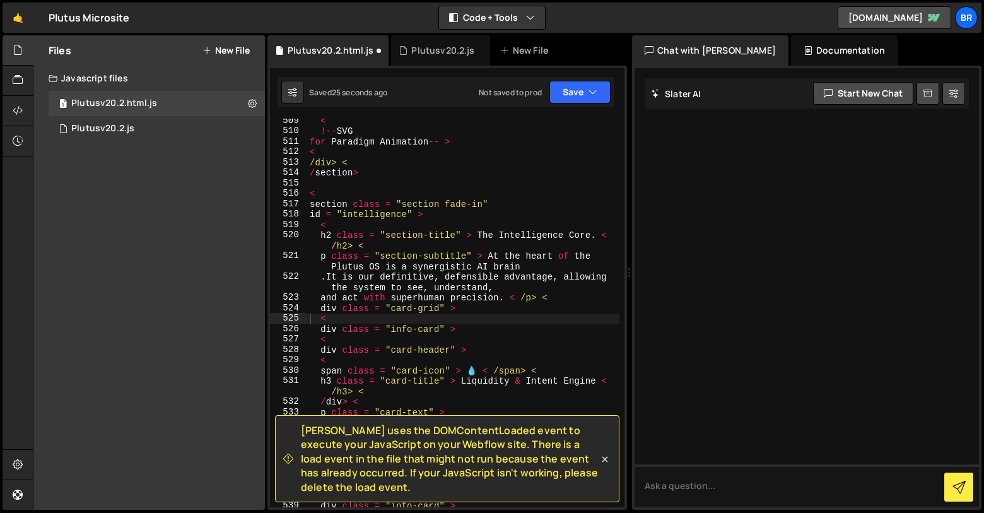
scroll to position [7280, 0]
click at [608, 463] on icon at bounding box center [605, 459] width 13 height 13
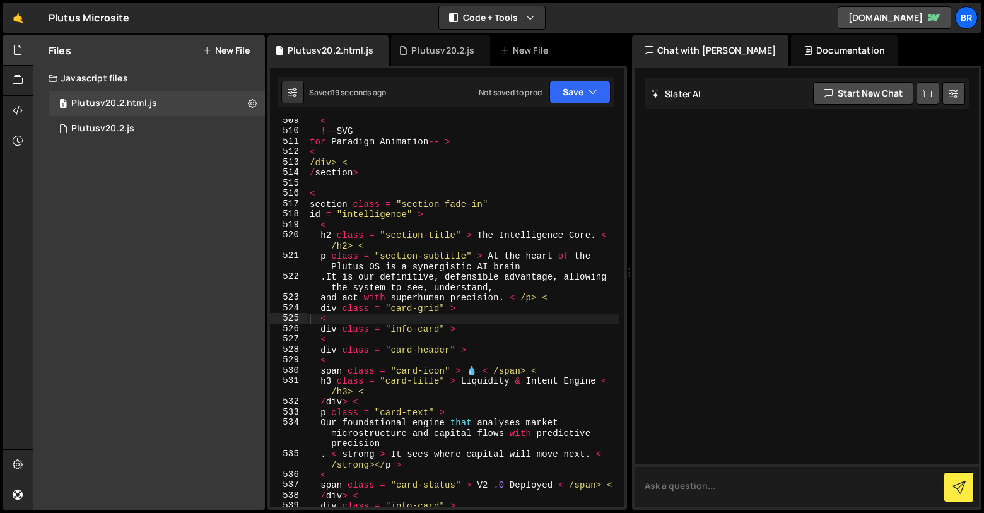
click at [655, 484] on textarea at bounding box center [807, 485] width 344 height 43
type textarea "add html code to my webflow site without iframe"
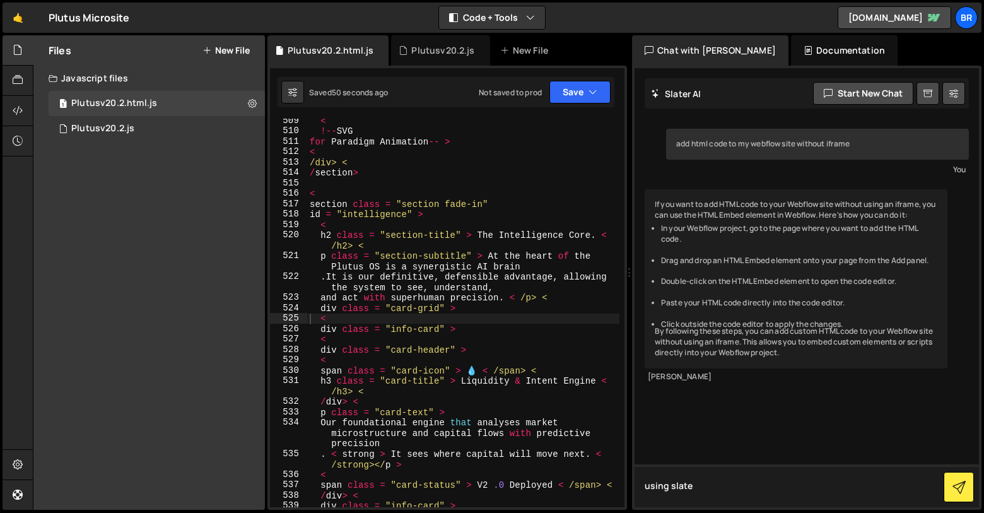
type textarea "using [PERSON_NAME]"
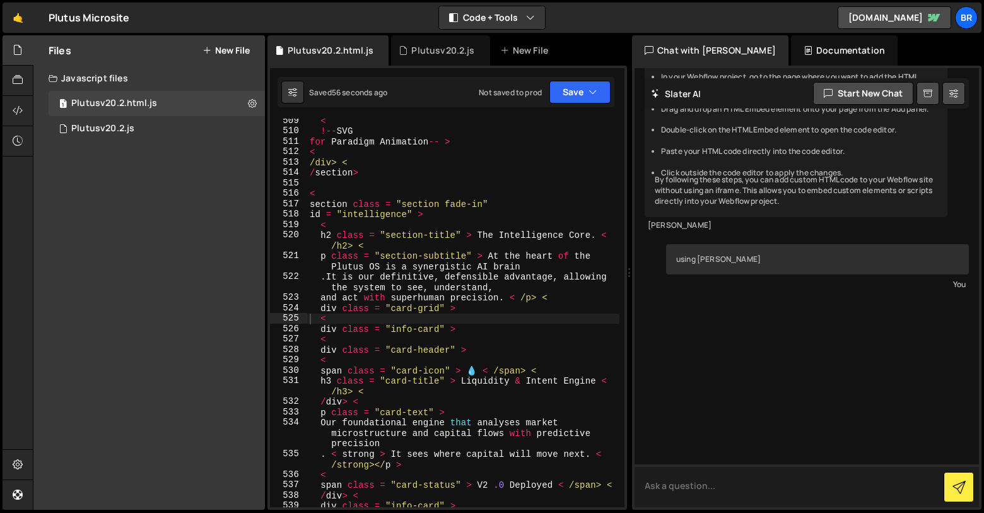
scroll to position [216, 0]
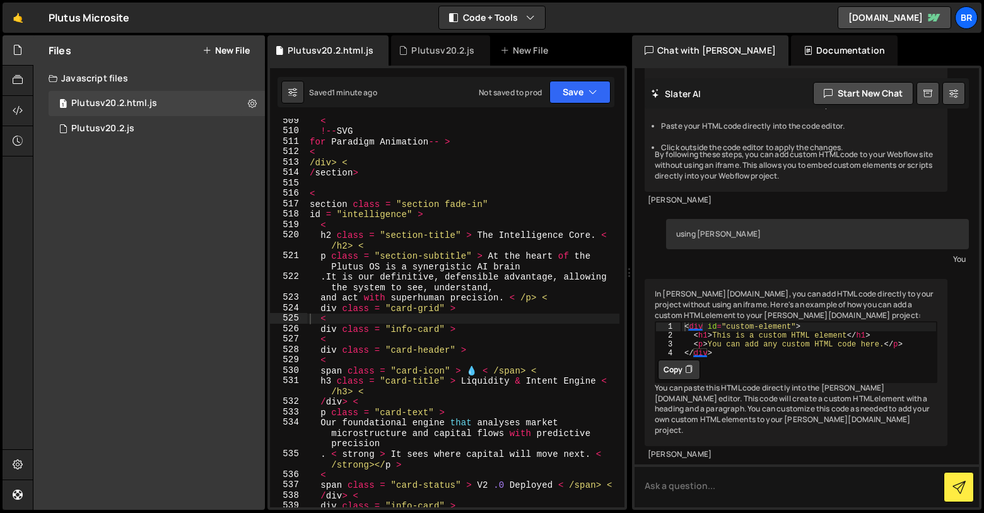
click at [690, 376] on icon at bounding box center [689, 369] width 8 height 13
click at [169, 102] on div "1 Plutusv20.2.html.js 0" at bounding box center [157, 103] width 216 height 25
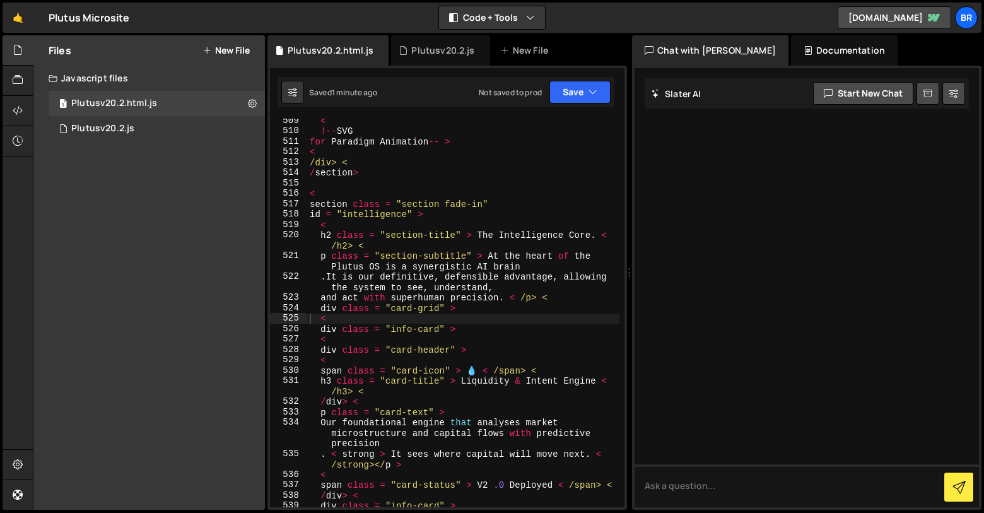
click at [406, 193] on div "< !-- SVG for Paradigm Animation -- > < /div> < / section > < section class = "…" at bounding box center [463, 319] width 312 height 409
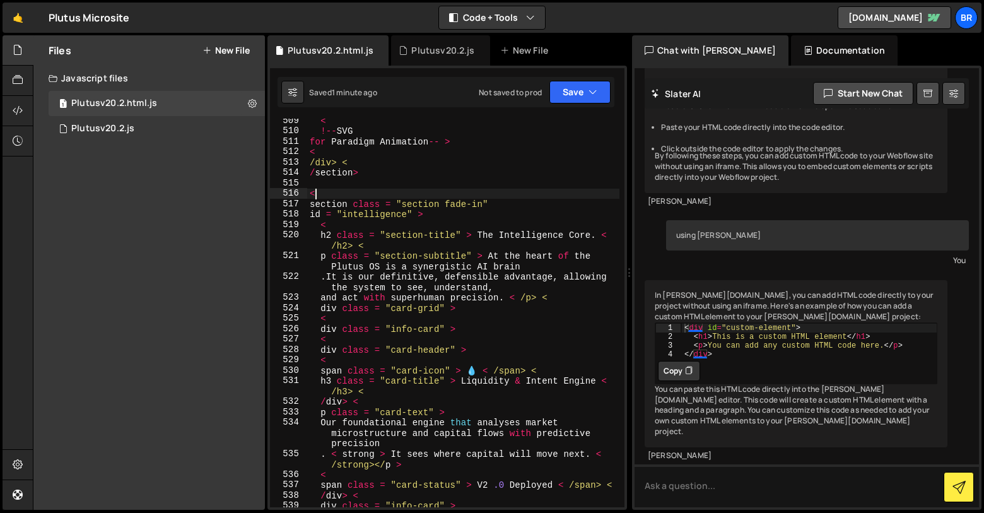
scroll to position [229, 0]
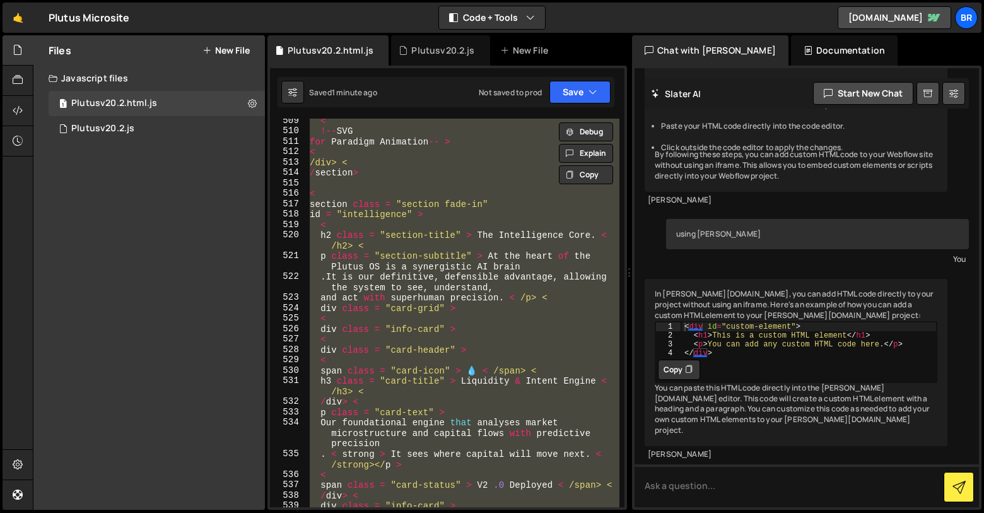
paste textarea "</div>"
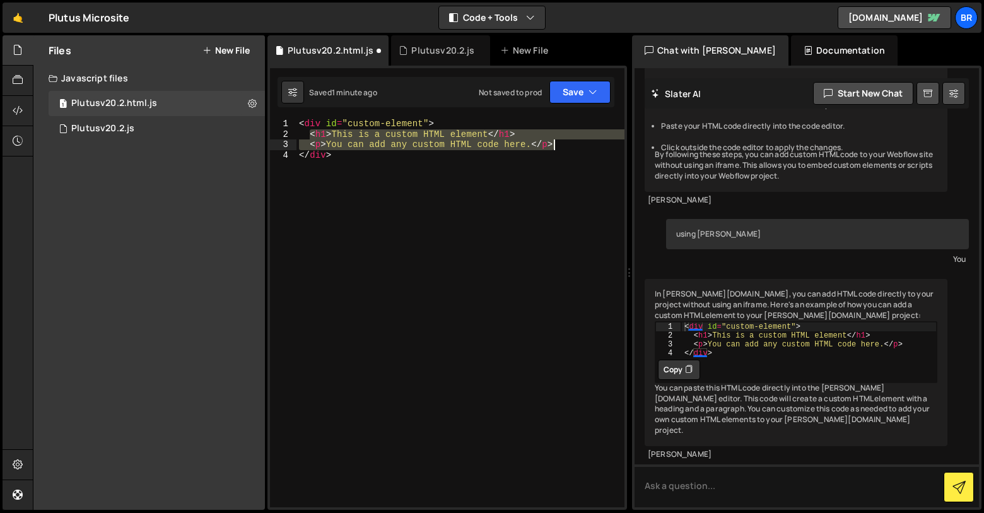
drag, startPoint x: 309, startPoint y: 136, endPoint x: 556, endPoint y: 146, distance: 247.5
click at [556, 146] on div "< div id = "custom-element" > < h1 > This is a custom HTML element </ h1 > < p …" at bounding box center [461, 323] width 328 height 409
type textarea "<h1>This is a custom HTML element</h1> <p>You can add any custom HTML code here…"
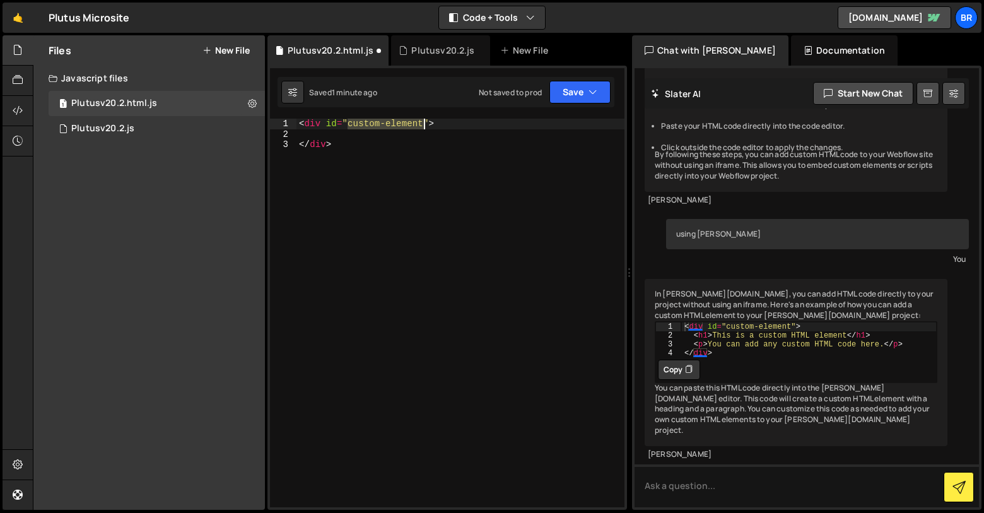
drag, startPoint x: 349, startPoint y: 121, endPoint x: 423, endPoint y: 124, distance: 73.9
click at [423, 124] on div "< div id = "custom-element" > </ div >" at bounding box center [461, 323] width 328 height 409
click at [447, 139] on div "Plutus v20.2 Import Plutusv20.2.js" at bounding box center [439, 149] width 188 height 37
click at [353, 126] on div "< div id = "slater_import('/project/16779/page/45850.js') // Import Plutusv20.2…" at bounding box center [461, 329] width 328 height 420
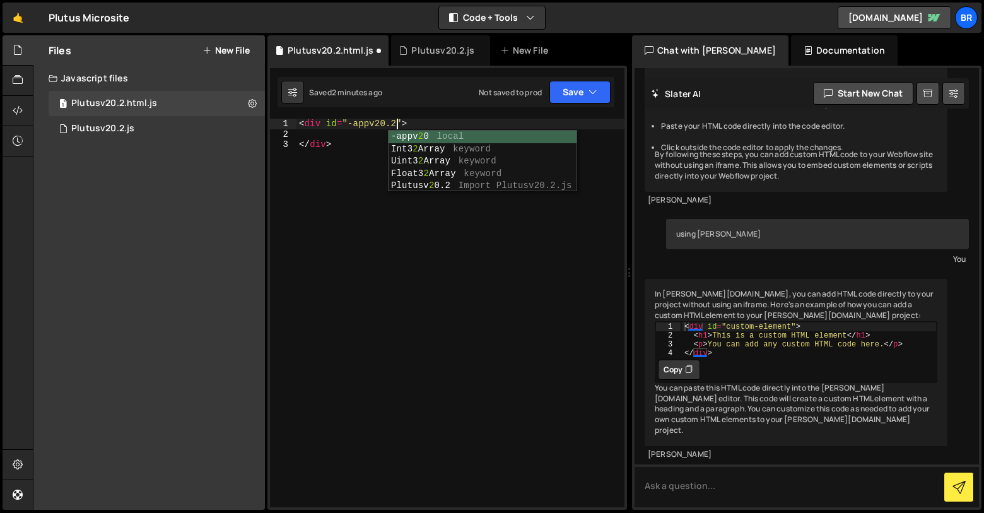
scroll to position [0, 6]
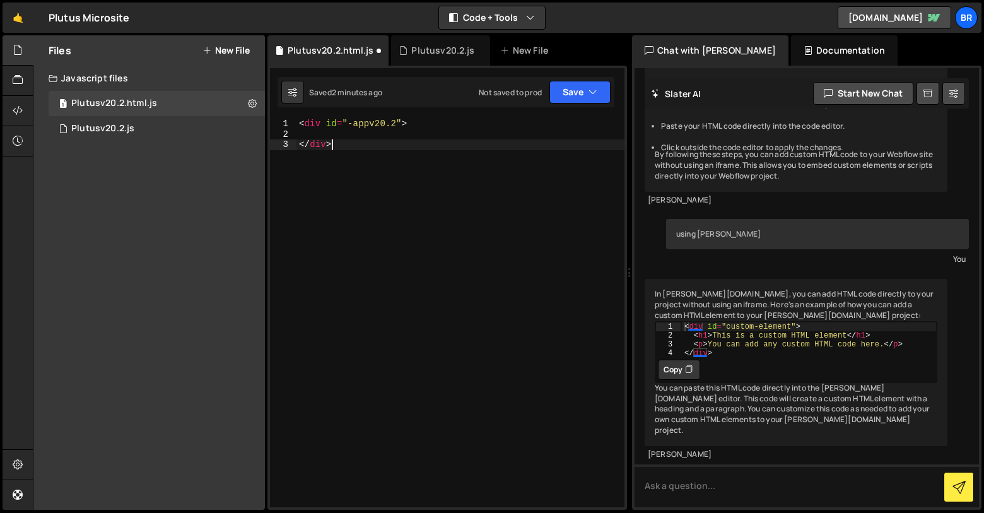
click at [336, 182] on div "< div id = "-appv20.2" > </ div >" at bounding box center [461, 323] width 328 height 409
type textarea "</div>"
click at [346, 132] on div "< div id = "-appv20.2" > </ div >" at bounding box center [461, 323] width 328 height 409
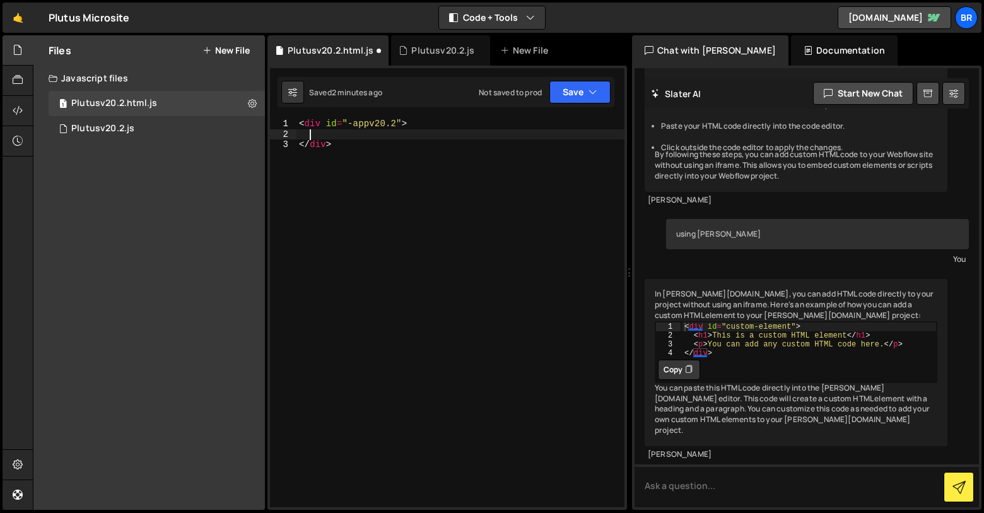
paste textarea
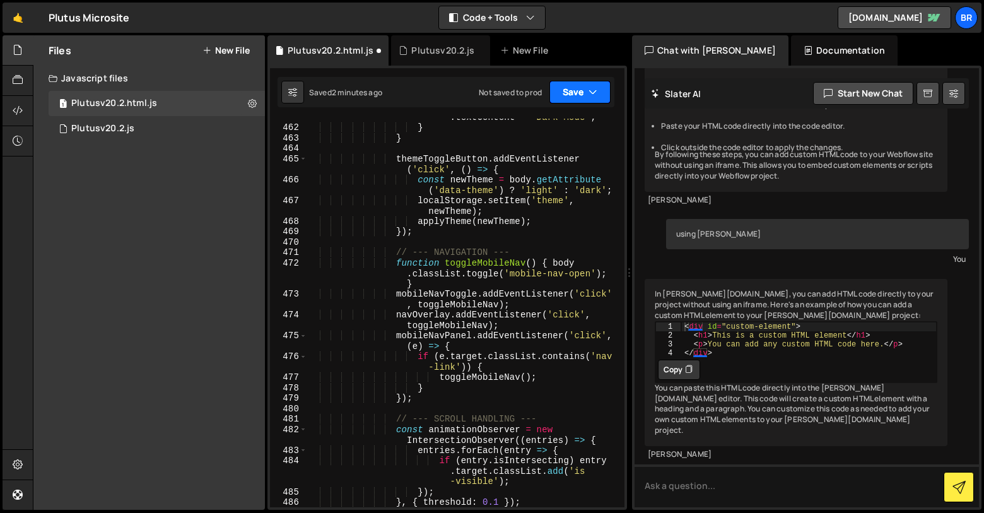
click at [591, 91] on icon "button" at bounding box center [593, 92] width 9 height 13
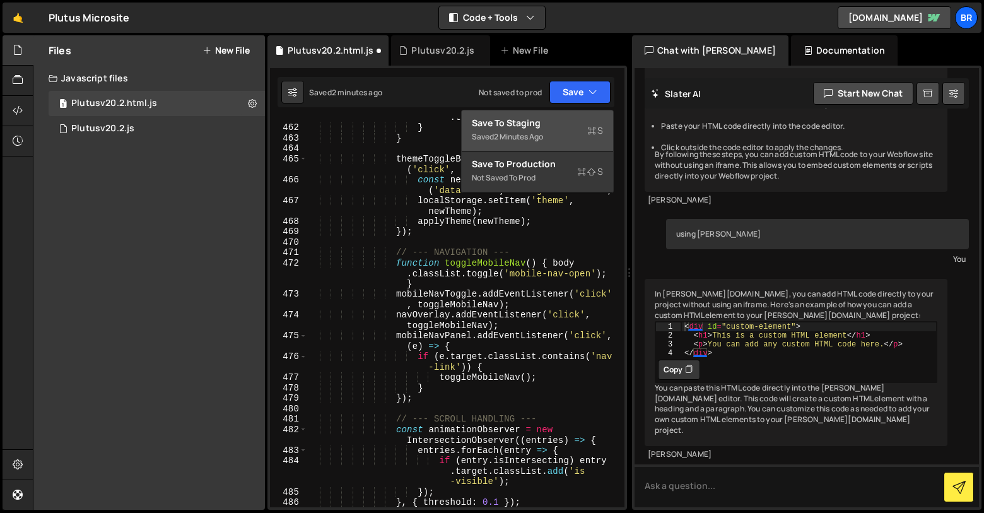
click at [545, 125] on div "Save to Staging S" at bounding box center [537, 123] width 131 height 13
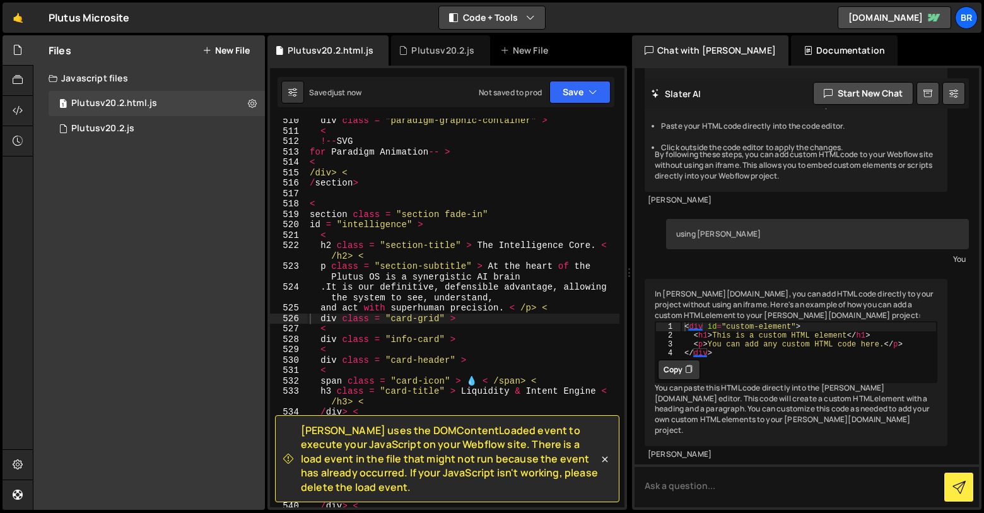
click at [539, 9] on button "Code + Tools" at bounding box center [492, 17] width 106 height 23
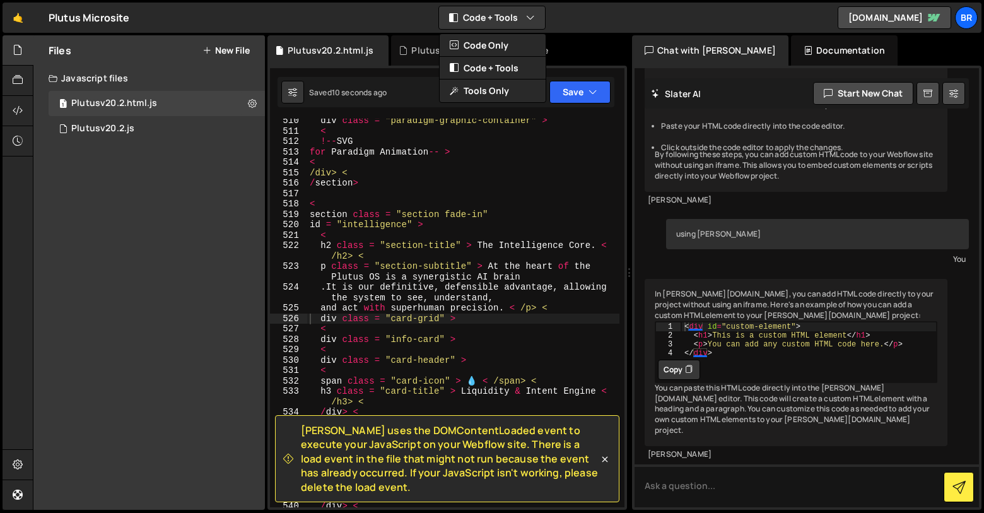
click at [592, 11] on div "🤙 Plutus Microsite ⚠️ Code is being edited in another browser Code + Tools Code…" at bounding box center [492, 18] width 979 height 30
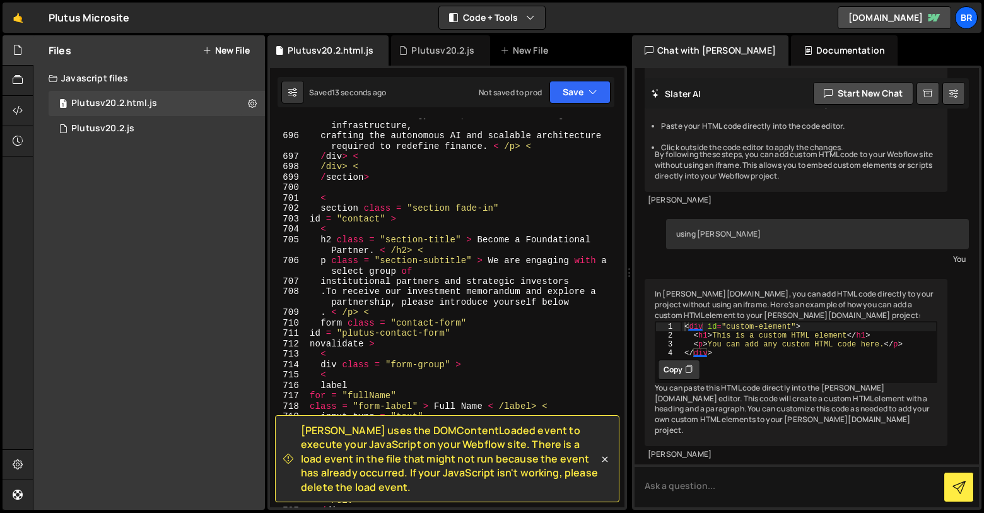
scroll to position [9869, 0]
